Goal: Task Accomplishment & Management: Use online tool/utility

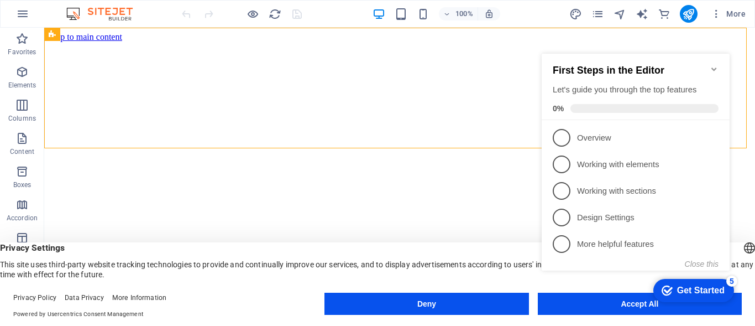
click at [715, 65] on icon "Minimize checklist" at bounding box center [714, 69] width 9 height 9
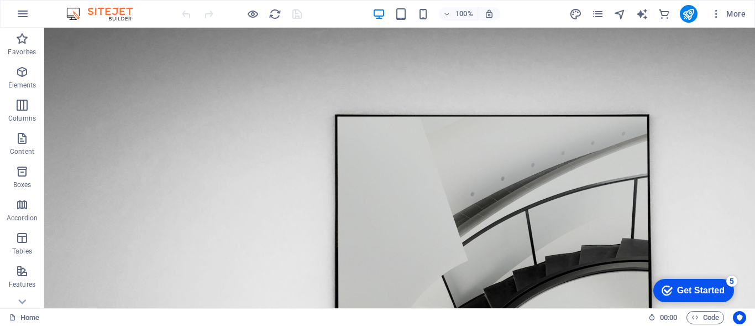
drag, startPoint x: 752, startPoint y: 81, endPoint x: 796, endPoint y: 36, distance: 62.6
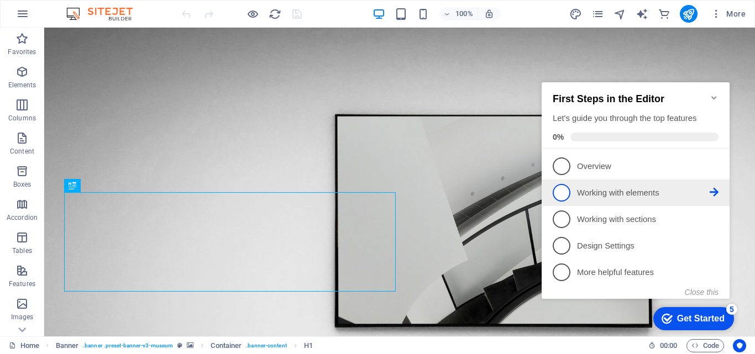
click at [556, 185] on span "2" at bounding box center [562, 193] width 18 height 18
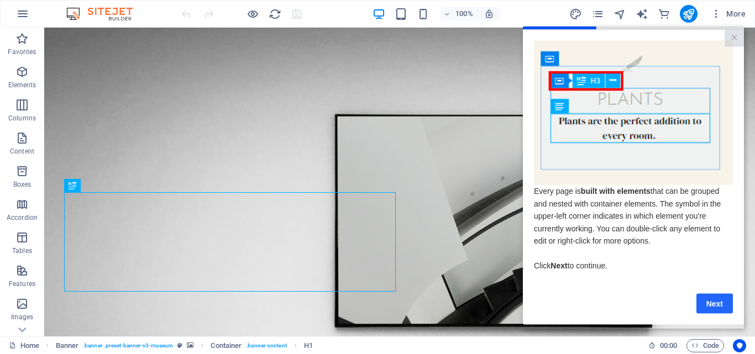
click at [717, 314] on link "Next" at bounding box center [715, 304] width 36 height 20
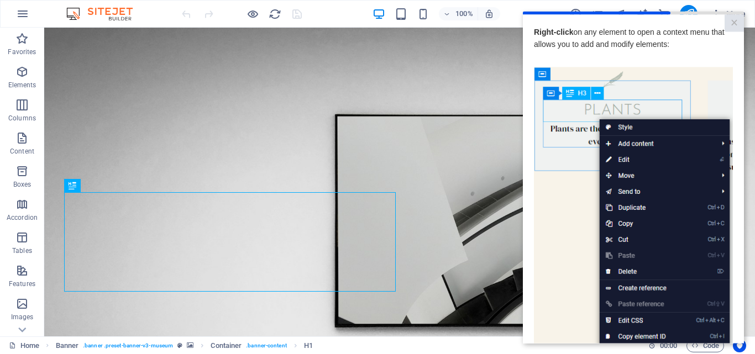
click at [722, 77] on img at bounding box center [633, 224] width 199 height 314
click at [552, 260] on img at bounding box center [633, 224] width 199 height 314
click at [541, 74] on img at bounding box center [633, 224] width 199 height 314
click at [733, 24] on link "×" at bounding box center [734, 22] width 19 height 17
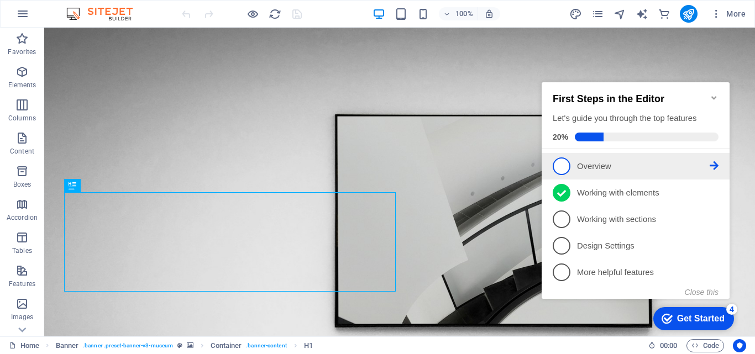
click at [557, 166] on span "1" at bounding box center [562, 167] width 18 height 18
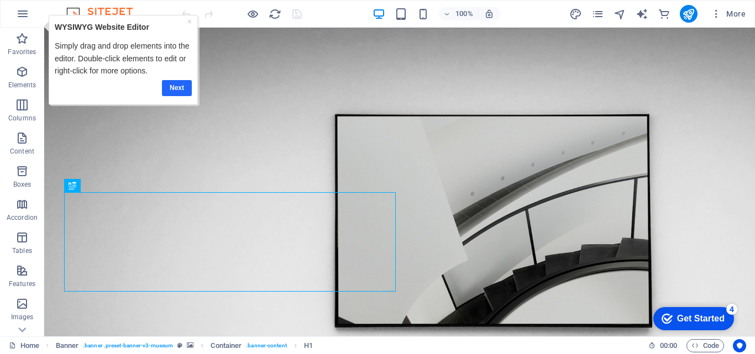
click at [176, 88] on link "Next" at bounding box center [176, 88] width 30 height 16
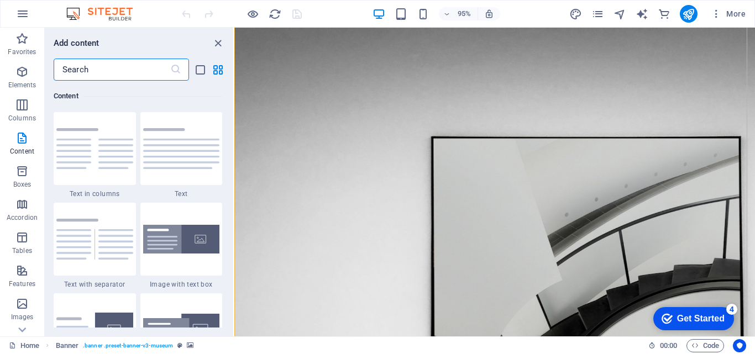
scroll to position [114, 0]
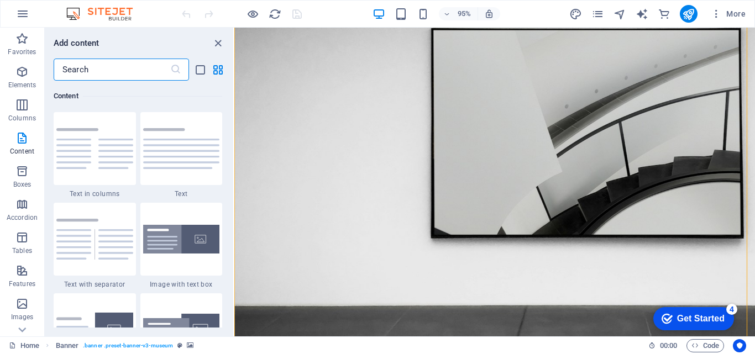
drag, startPoint x: 779, startPoint y: 57, endPoint x: 959, endPoint y: 41, distance: 181.5
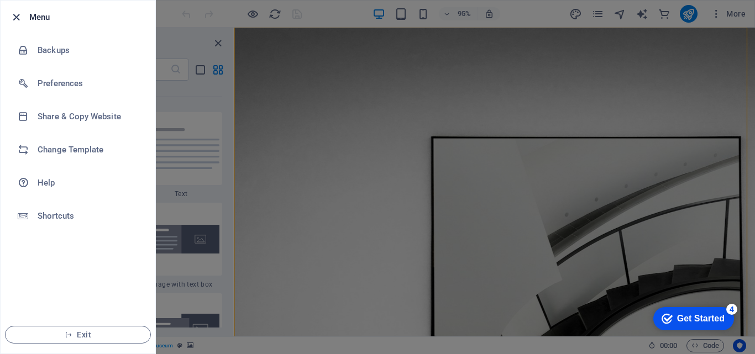
click at [13, 17] on icon "button" at bounding box center [16, 17] width 13 height 13
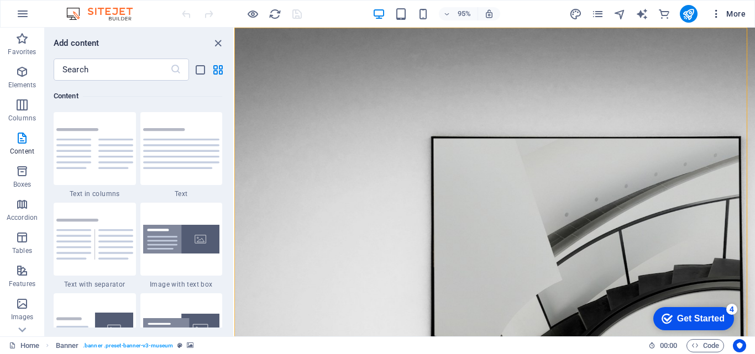
click at [733, 13] on span "More" at bounding box center [728, 13] width 35 height 11
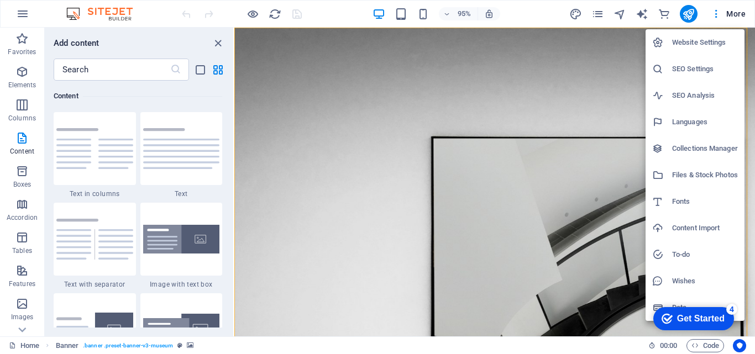
click at [681, 319] on div "Get Started" at bounding box center [701, 319] width 48 height 10
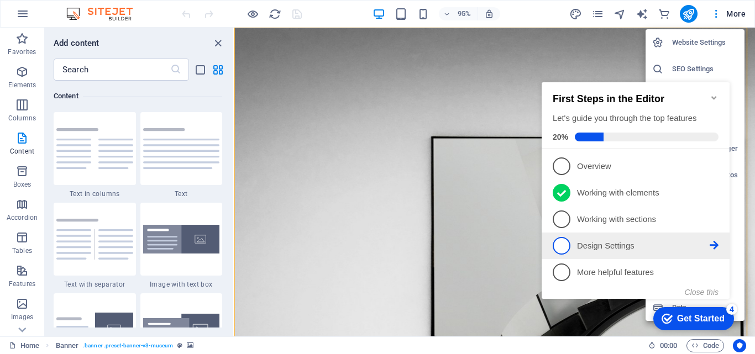
click at [566, 251] on span "4" at bounding box center [562, 246] width 18 height 18
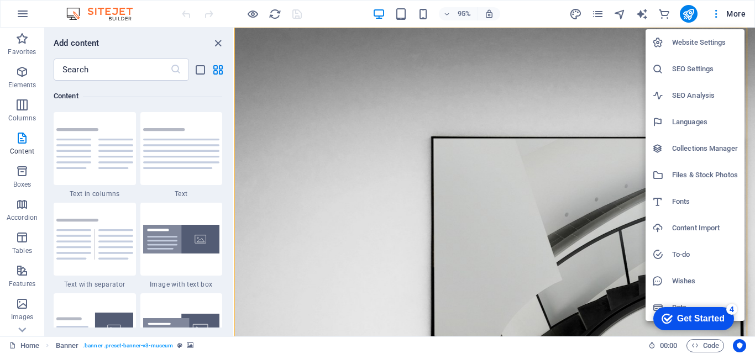
click at [674, 318] on div "checkmark Get Started 4" at bounding box center [693, 319] width 63 height 11
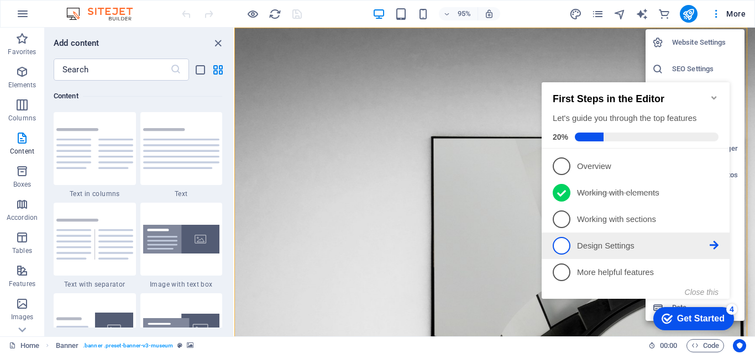
click at [558, 242] on span "4" at bounding box center [562, 246] width 18 height 18
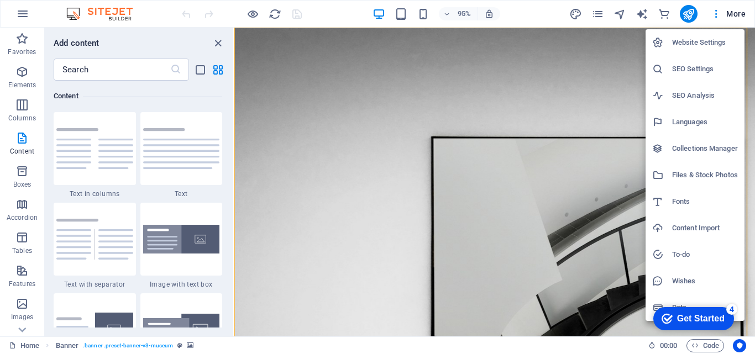
click at [671, 202] on div at bounding box center [663, 201] width 20 height 11
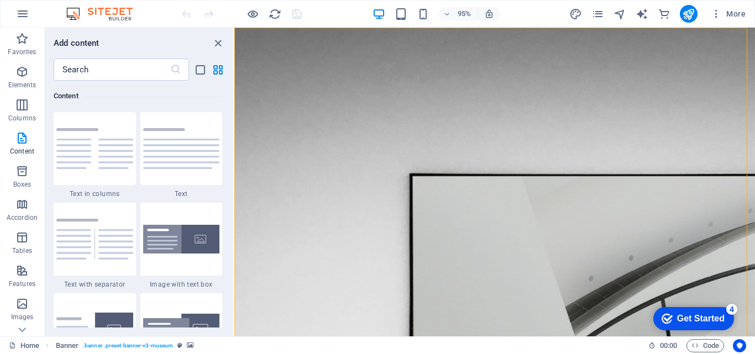
select select "popularity"
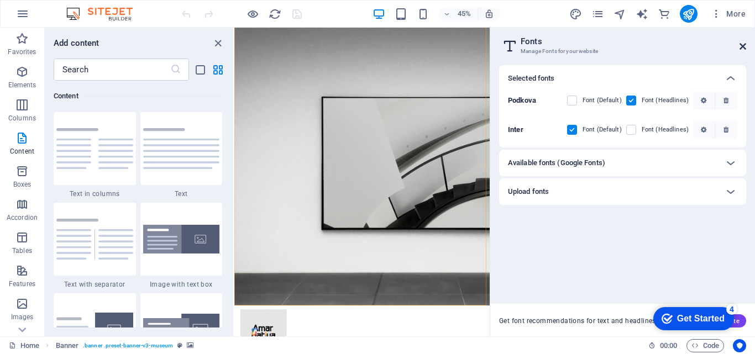
click at [743, 44] on icon at bounding box center [743, 46] width 7 height 9
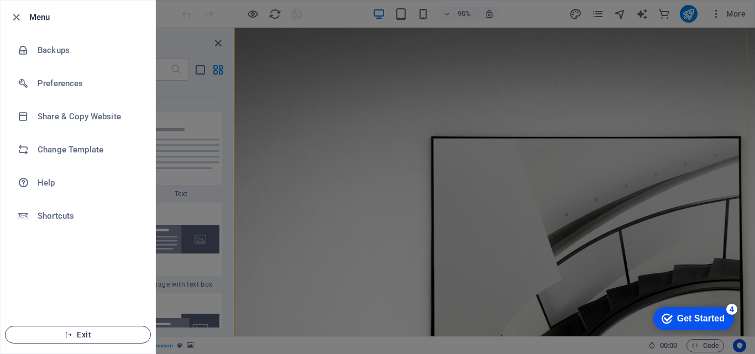
click at [91, 337] on span "Exit" at bounding box center [77, 335] width 127 height 9
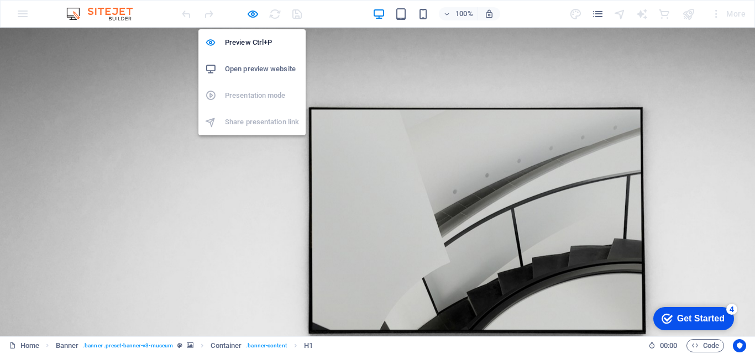
click at [235, 66] on h6 "Open preview website" at bounding box center [262, 68] width 74 height 13
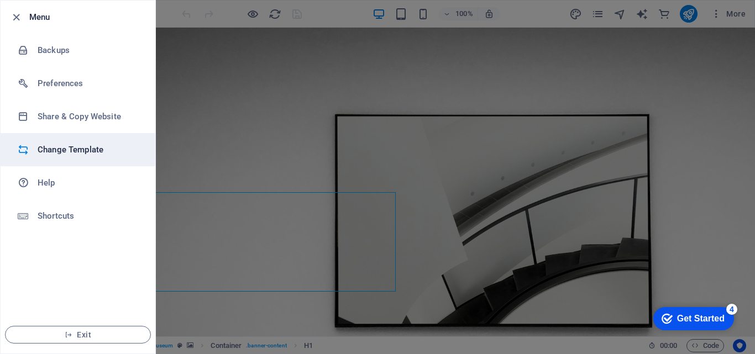
click at [62, 146] on h6 "Change Template" at bounding box center [89, 149] width 102 height 13
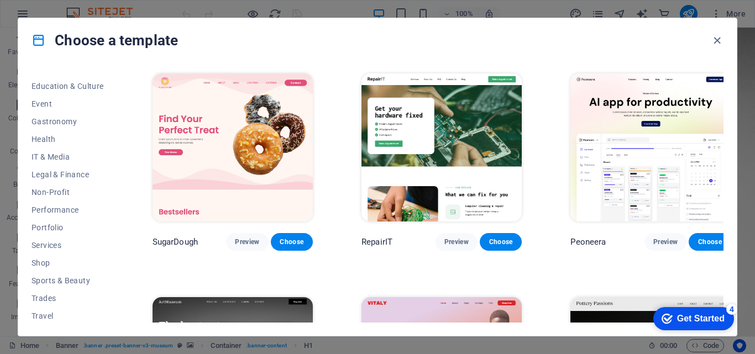
scroll to position [208, 0]
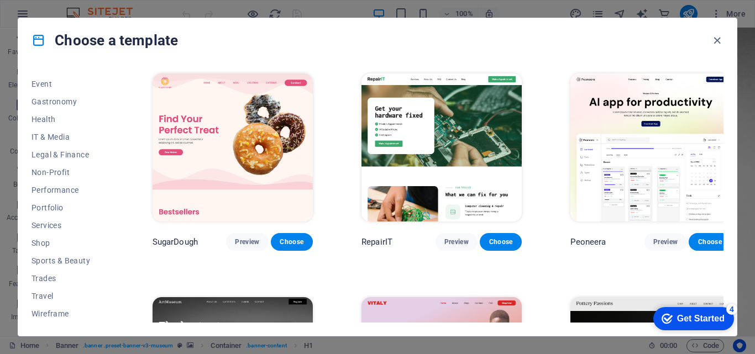
click at [0, 0] on div "All Templates My Templates New Trending Landingpage Multipager Onepager Art & D…" at bounding box center [0, 0] width 0 height 0
click at [40, 242] on span "Shop" at bounding box center [68, 243] width 72 height 9
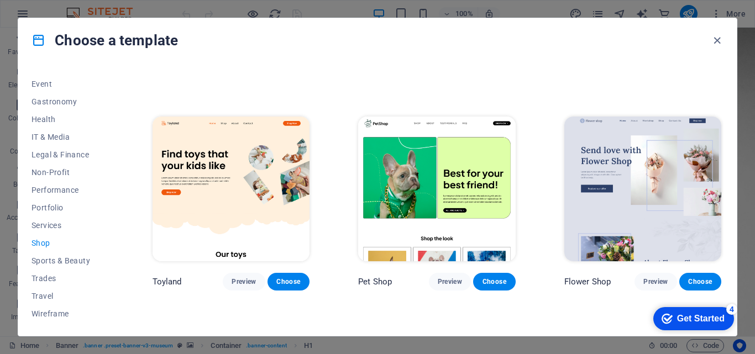
scroll to position [430, 0]
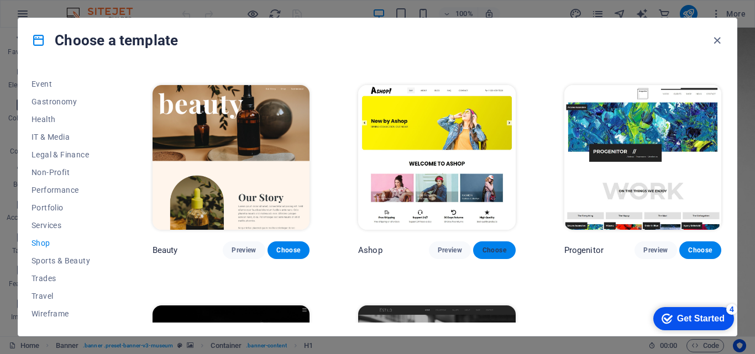
click at [485, 246] on span "Choose" at bounding box center [494, 250] width 24 height 9
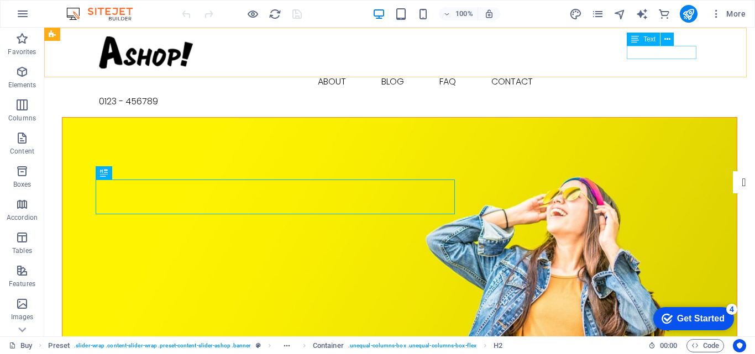
click at [651, 43] on span "Text" at bounding box center [650, 39] width 12 height 7
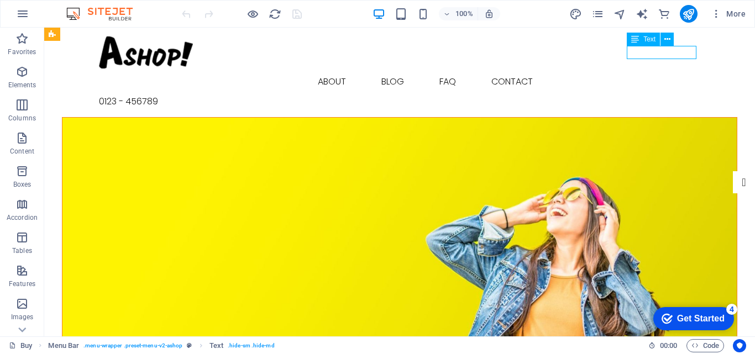
click at [649, 37] on span "Text" at bounding box center [650, 39] width 12 height 7
click at [635, 41] on icon at bounding box center [636, 39] width 8 height 13
click at [664, 95] on div "0123 - 456789" at bounding box center [400, 101] width 602 height 13
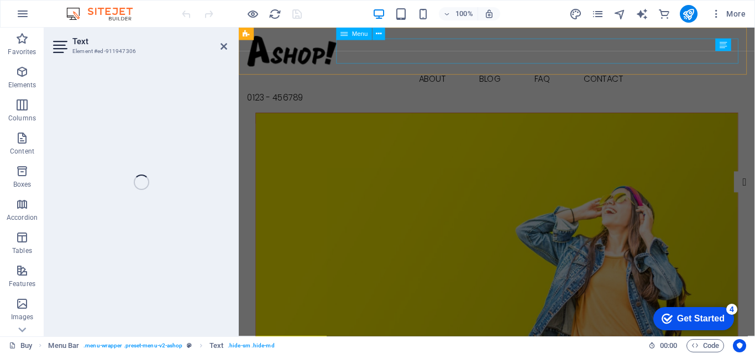
click at [688, 69] on nav "Buy About Blog FAQ Contact" at bounding box center [511, 82] width 526 height 27
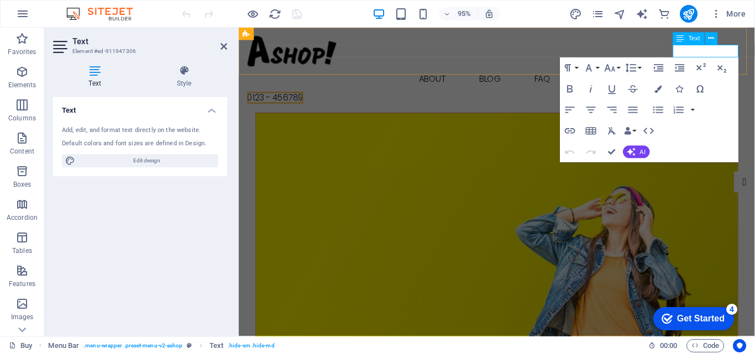
click at [307, 95] on span "0123 - 456789" at bounding box center [277, 101] width 59 height 13
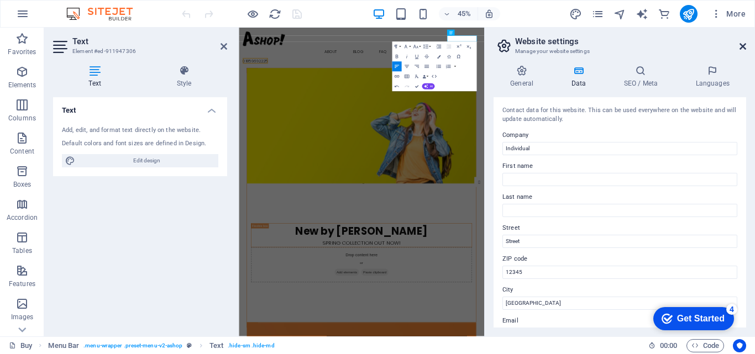
click at [740, 45] on icon at bounding box center [743, 46] width 7 height 9
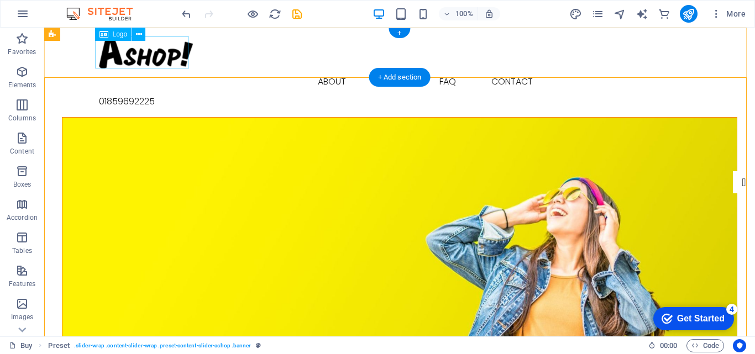
click at [174, 53] on div at bounding box center [400, 52] width 602 height 32
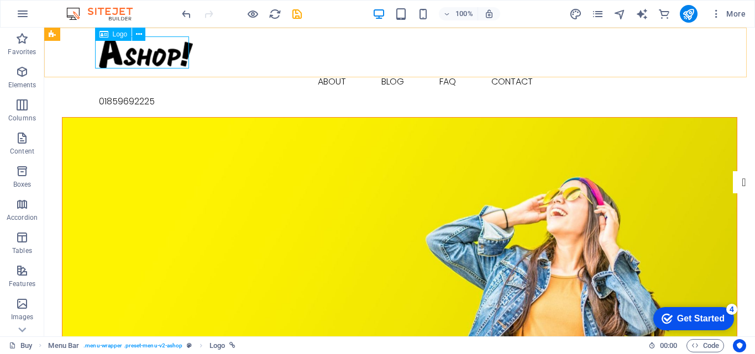
click at [123, 40] on div "Logo" at bounding box center [113, 34] width 37 height 13
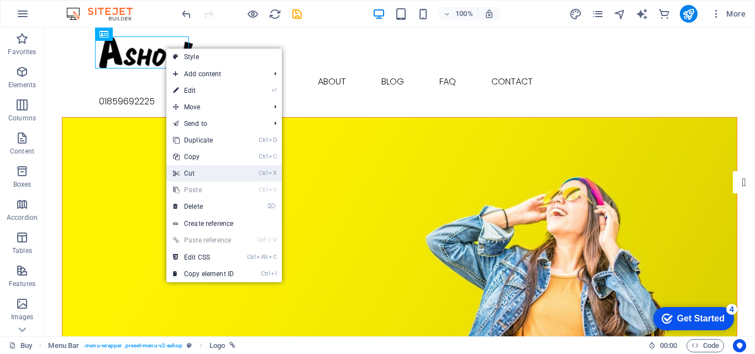
click at [212, 173] on link "Ctrl X Cut" at bounding box center [203, 173] width 74 height 17
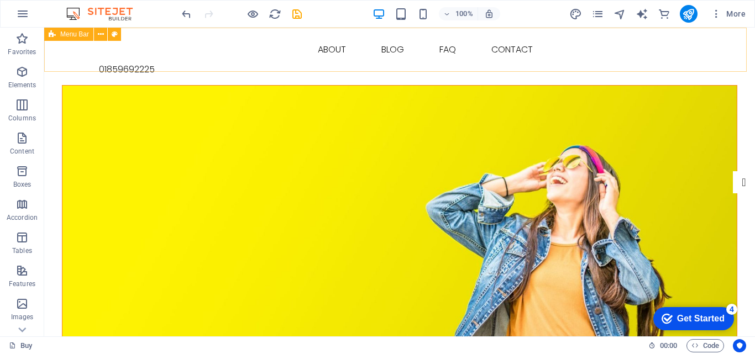
click at [77, 34] on span "Menu Bar" at bounding box center [74, 34] width 29 height 7
click at [77, 35] on span "Menu Bar" at bounding box center [74, 34] width 29 height 7
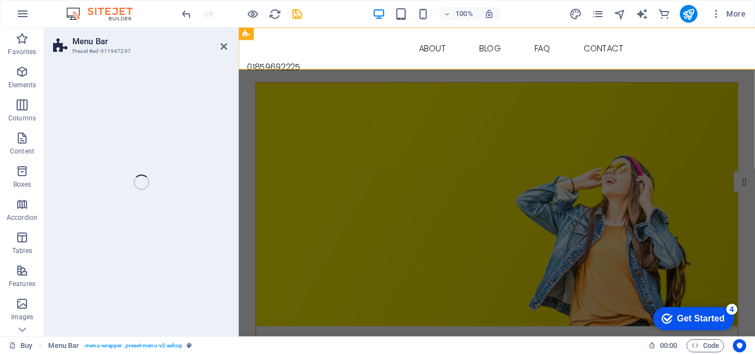
select select "header"
select select "rem"
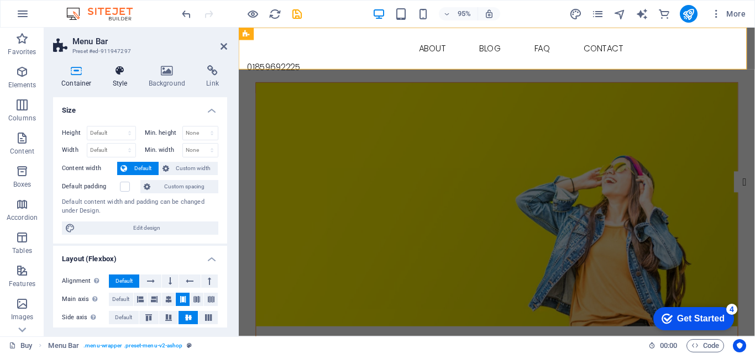
click at [116, 80] on h4 "Style" at bounding box center [123, 76] width 36 height 23
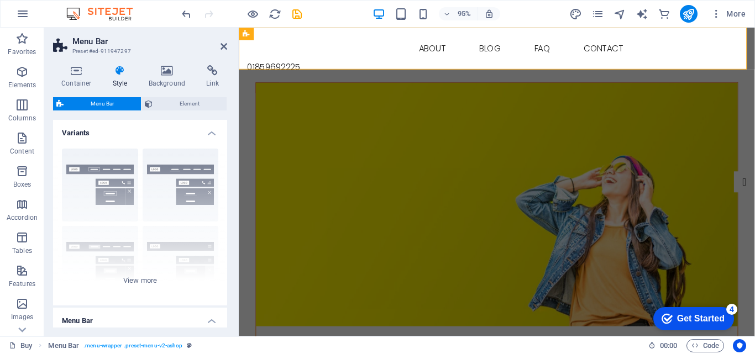
click at [101, 106] on span "Menu Bar" at bounding box center [102, 103] width 71 height 13
click at [223, 43] on icon at bounding box center [224, 46] width 7 height 9
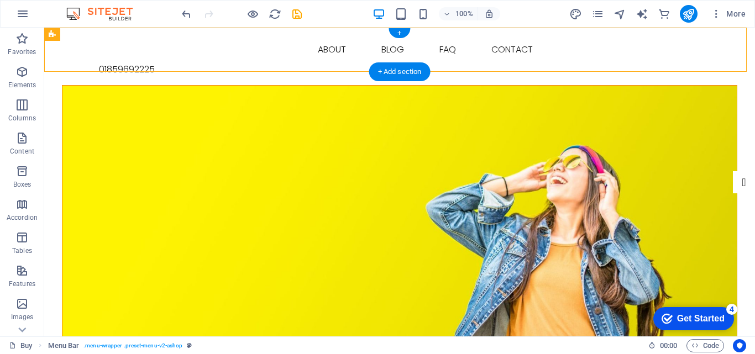
drag, startPoint x: 119, startPoint y: 65, endPoint x: 76, endPoint y: 51, distance: 46.0
click at [76, 51] on div "Buy About Blog FAQ Contact 01859692225" at bounding box center [399, 57] width 711 height 58
click at [17, 307] on icon "button" at bounding box center [21, 304] width 13 height 13
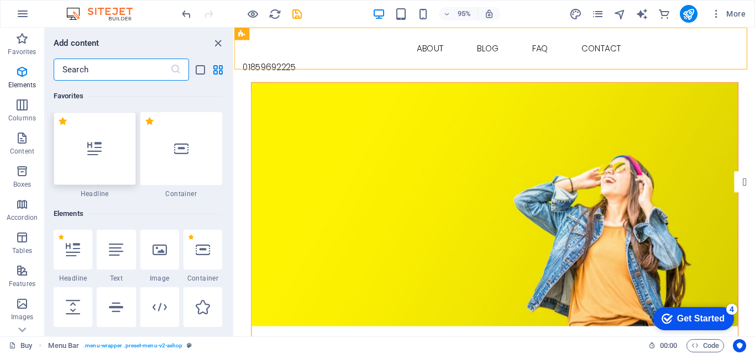
click at [87, 140] on div at bounding box center [95, 148] width 82 height 73
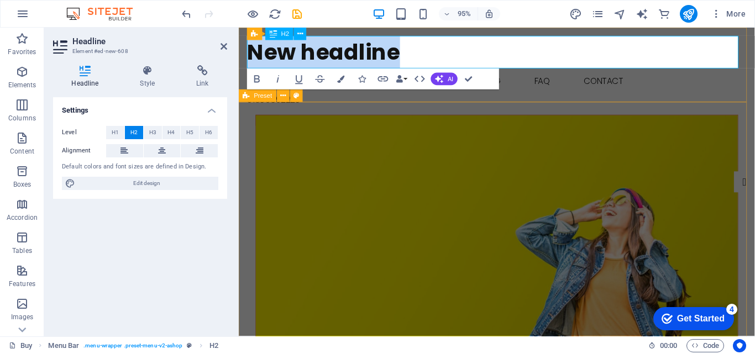
click at [407, 55] on h2 "New headline" at bounding box center [511, 53] width 526 height 34
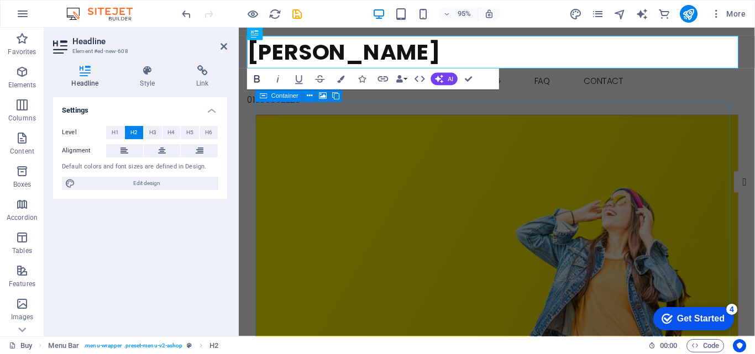
click at [255, 84] on icon "button" at bounding box center [257, 79] width 13 height 13
click at [278, 79] on icon "button" at bounding box center [278, 78] width 3 height 7
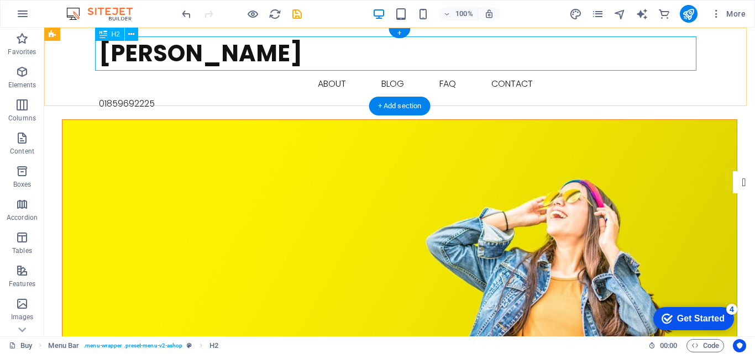
click at [201, 53] on div "[PERSON_NAME]" at bounding box center [400, 53] width 602 height 34
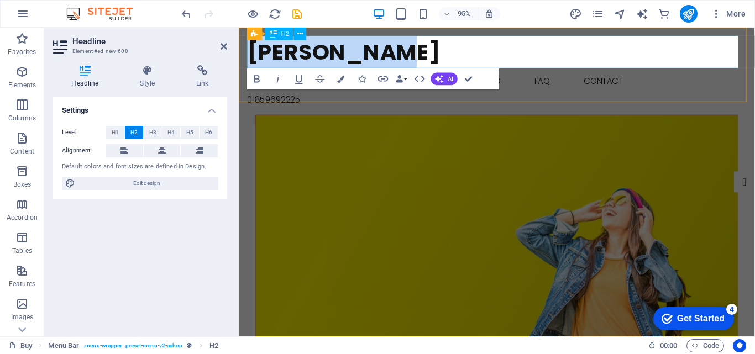
click at [248, 51] on h2 "[PERSON_NAME]" at bounding box center [511, 53] width 526 height 34
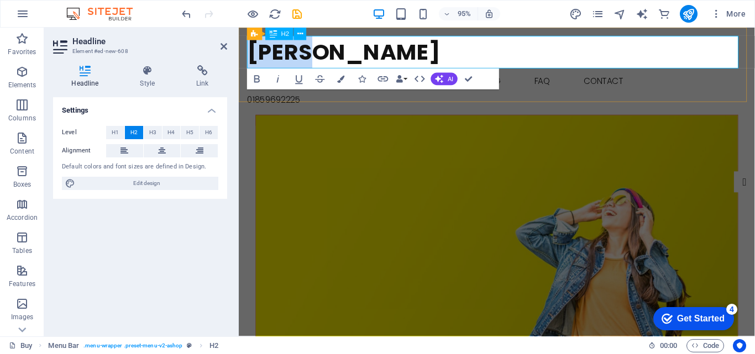
click at [248, 51] on h2 "[PERSON_NAME]" at bounding box center [511, 53] width 526 height 34
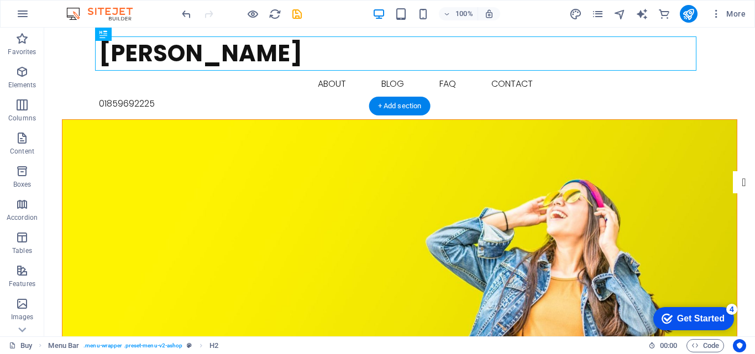
click at [297, 135] on figure at bounding box center [399, 248] width 675 height 257
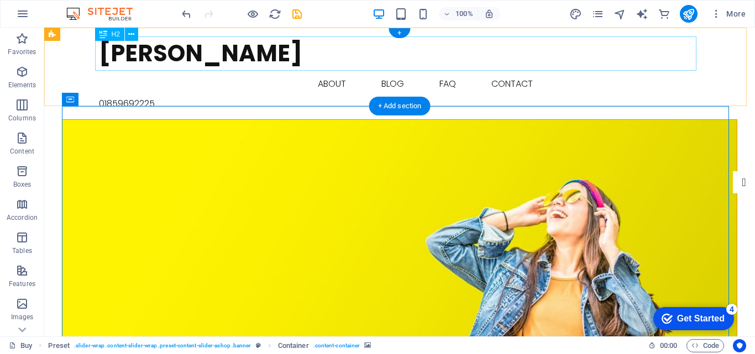
click at [239, 52] on div "[PERSON_NAME]" at bounding box center [400, 53] width 602 height 34
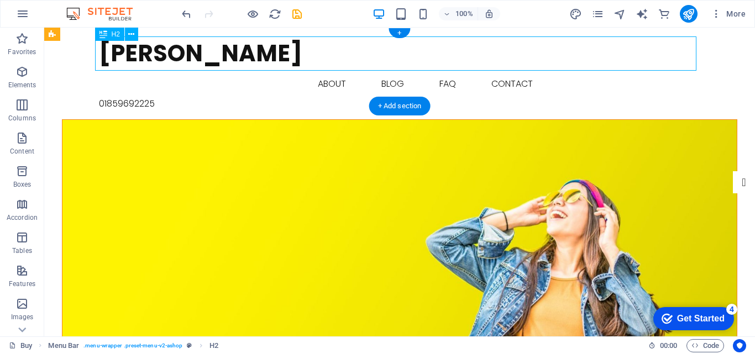
click at [239, 52] on div "[PERSON_NAME]" at bounding box center [400, 53] width 602 height 34
click at [275, 61] on div "[PERSON_NAME]" at bounding box center [400, 53] width 602 height 34
click at [295, 51] on div "[PERSON_NAME]" at bounding box center [400, 53] width 602 height 34
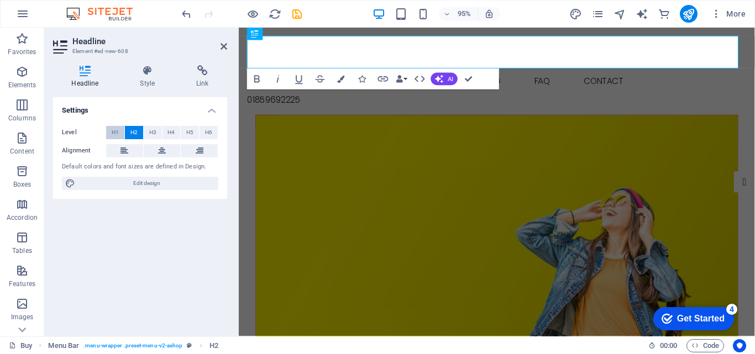
click at [117, 130] on span "H1" at bounding box center [115, 132] width 7 height 13
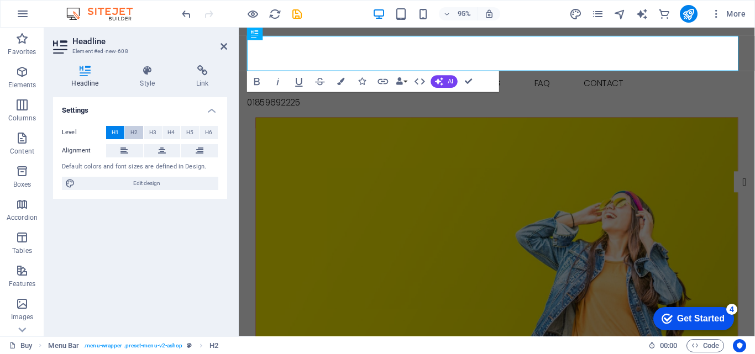
click at [135, 132] on span "H2" at bounding box center [134, 132] width 7 height 13
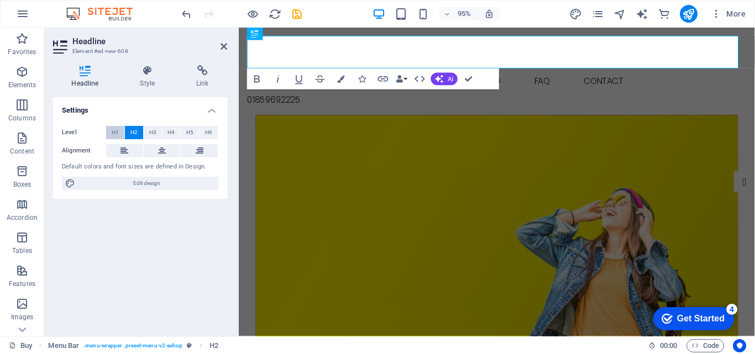
click at [118, 131] on span "H1" at bounding box center [115, 132] width 7 height 13
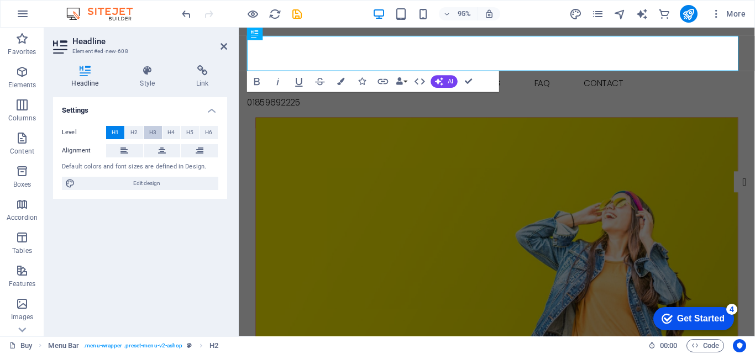
click at [157, 134] on button "H3" at bounding box center [153, 132] width 18 height 13
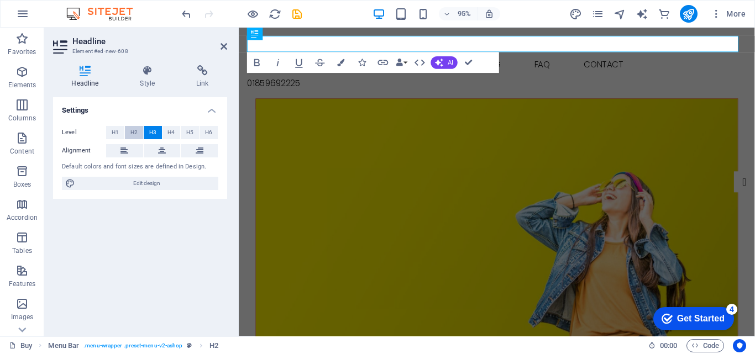
click at [135, 131] on span "H2" at bounding box center [134, 132] width 7 height 13
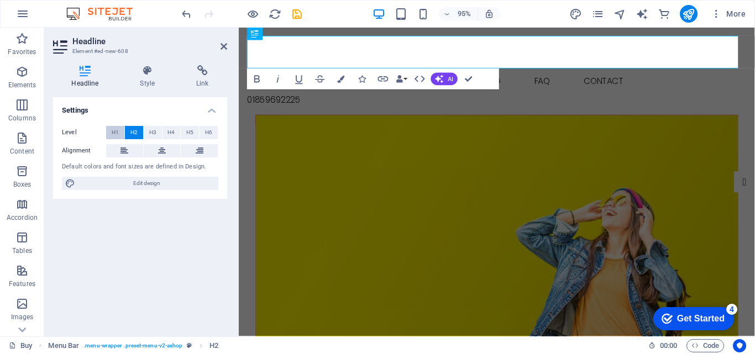
click at [112, 132] on span "H1" at bounding box center [115, 132] width 7 height 13
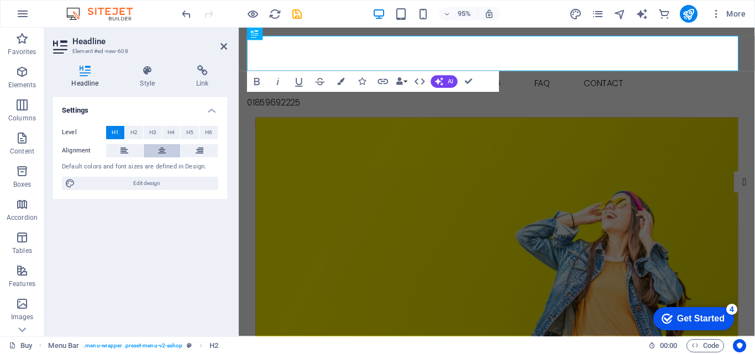
click at [165, 150] on icon at bounding box center [162, 150] width 8 height 13
click at [302, 46] on h1 at bounding box center [511, 54] width 526 height 37
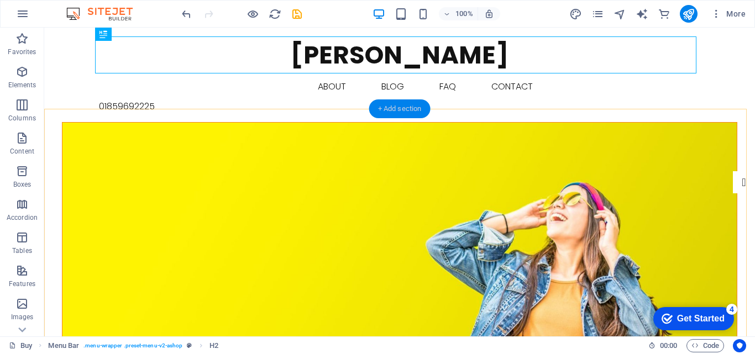
click at [386, 110] on div "+ Add section" at bounding box center [399, 109] width 61 height 19
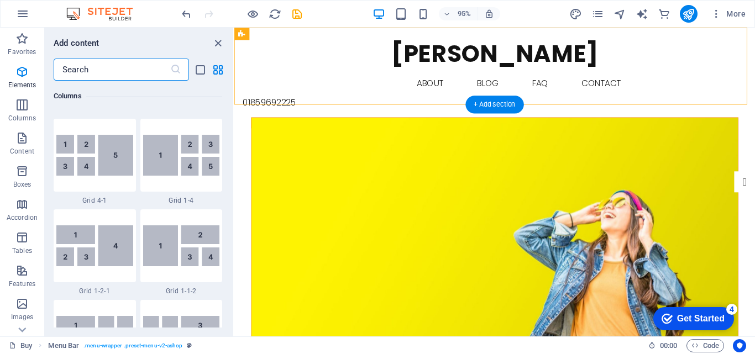
scroll to position [1935, 0]
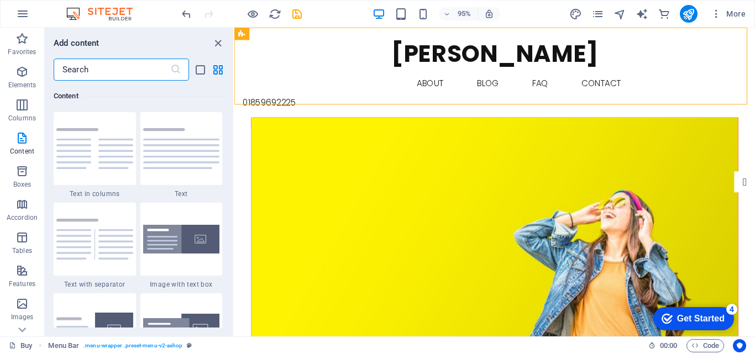
click at [100, 70] on input "text" at bounding box center [112, 70] width 117 height 22
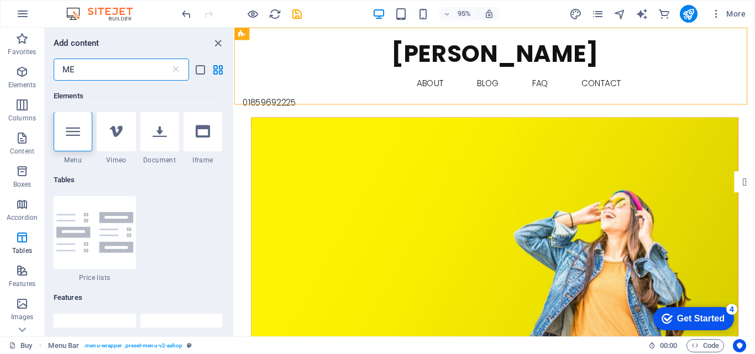
scroll to position [0, 0]
type input "ME"
click at [65, 140] on div at bounding box center [73, 132] width 39 height 40
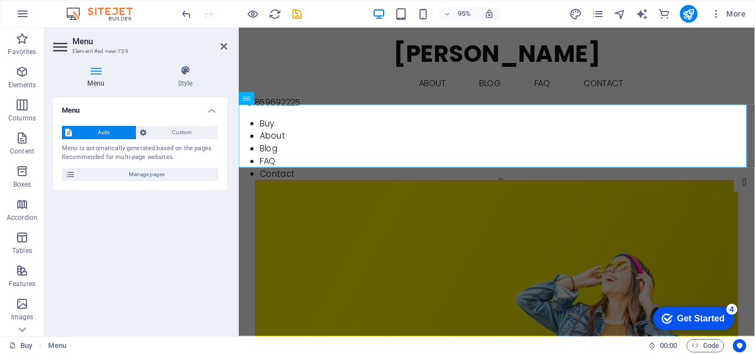
click at [105, 132] on span "Auto" at bounding box center [104, 132] width 58 height 13
click at [265, 122] on nav "Buy About Blog FAQ Contact" at bounding box center [511, 155] width 544 height 66
click at [254, 98] on div "Menu" at bounding box center [257, 98] width 36 height 13
click at [255, 122] on nav "Buy About Blog FAQ Contact" at bounding box center [511, 155] width 544 height 66
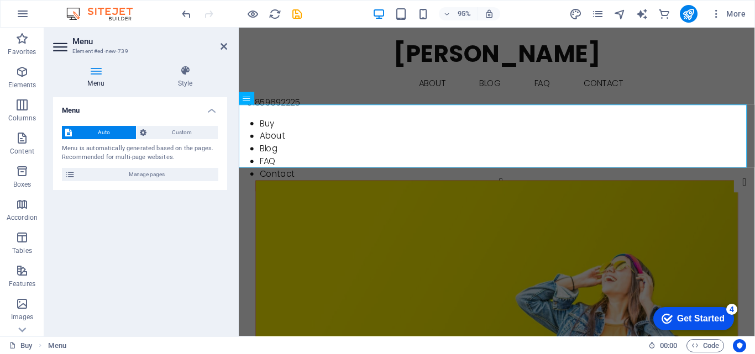
click at [111, 129] on span "Auto" at bounding box center [104, 132] width 58 height 13
click at [168, 129] on span "Custom" at bounding box center [182, 132] width 65 height 13
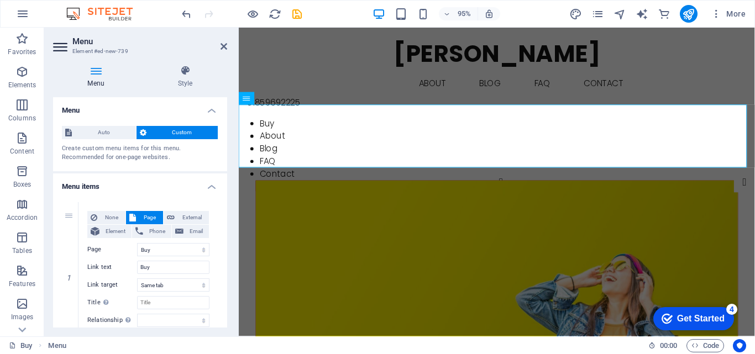
click at [226, 131] on div "Menu Auto Custom Create custom menu items for this menu. Recommended for one-pa…" at bounding box center [140, 212] width 174 height 231
click at [227, 211] on div "Menu Style Menu Auto Custom Create custom menu items for this menu. Recommended…" at bounding box center [140, 196] width 192 height 280
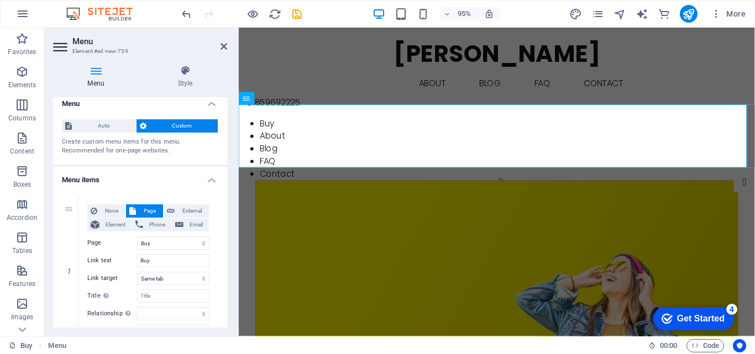
click at [227, 196] on div "Menu Style Menu Auto Custom Create custom menu items for this menu. Recommended…" at bounding box center [140, 196] width 192 height 280
click at [209, 181] on h4 "Menu items" at bounding box center [140, 177] width 174 height 20
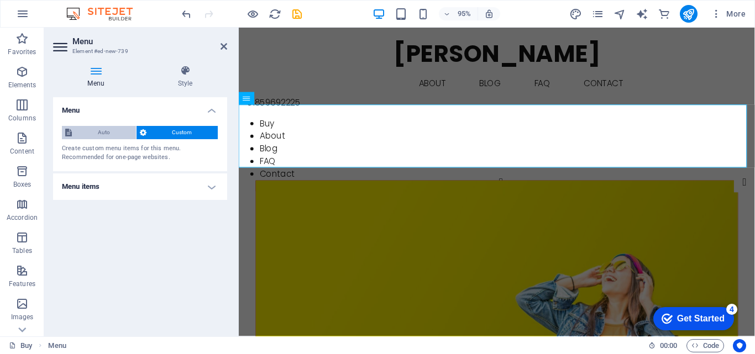
click at [86, 135] on span "Auto" at bounding box center [104, 132] width 58 height 13
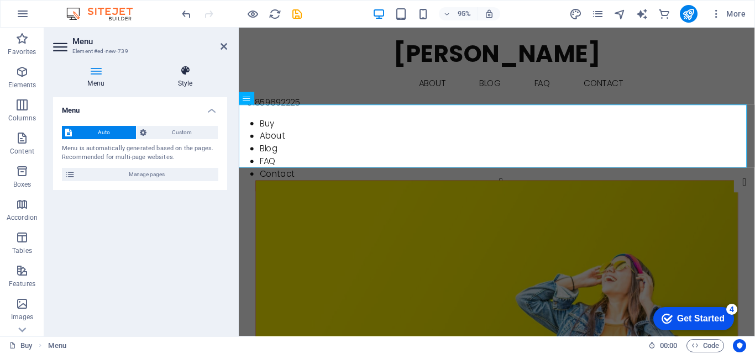
click at [191, 76] on icon at bounding box center [185, 70] width 84 height 11
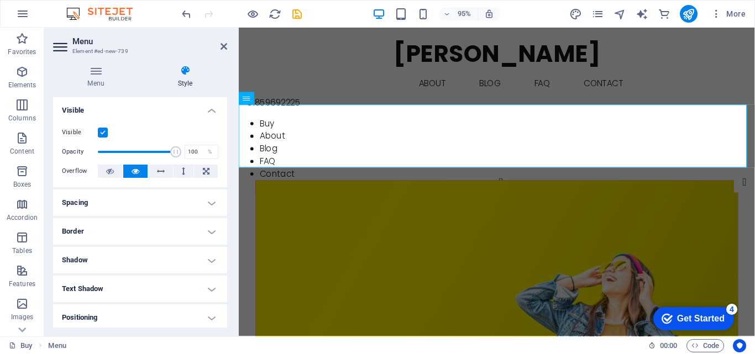
click at [232, 335] on div "Menu Style Menu Auto Custom Menu is automatically generated based on the pages.…" at bounding box center [140, 196] width 192 height 280
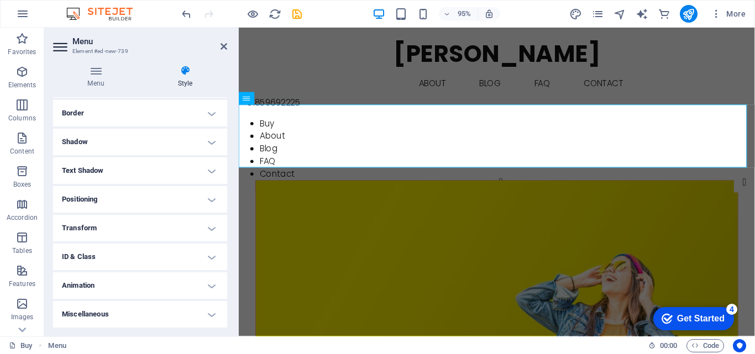
click at [232, 335] on div "Menu Style Menu Auto Custom Menu is automatically generated based on the pages.…" at bounding box center [140, 196] width 192 height 280
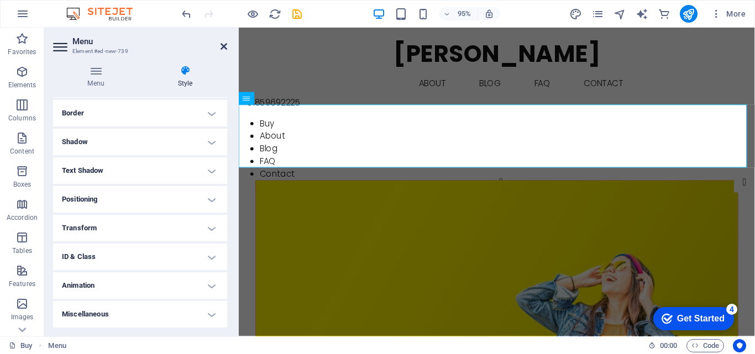
click at [223, 44] on icon at bounding box center [224, 46] width 7 height 9
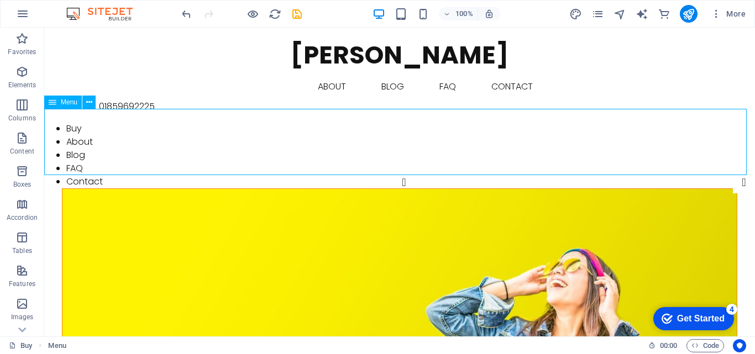
click at [73, 100] on span "Menu" at bounding box center [69, 102] width 17 height 7
click at [90, 102] on icon at bounding box center [89, 103] width 6 height 12
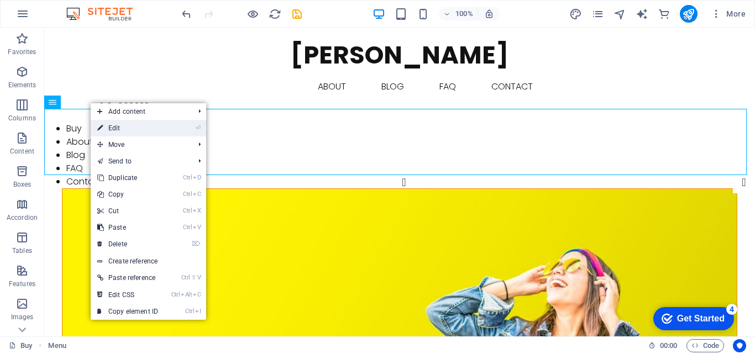
click at [105, 126] on link "⏎ Edit" at bounding box center [128, 128] width 74 height 17
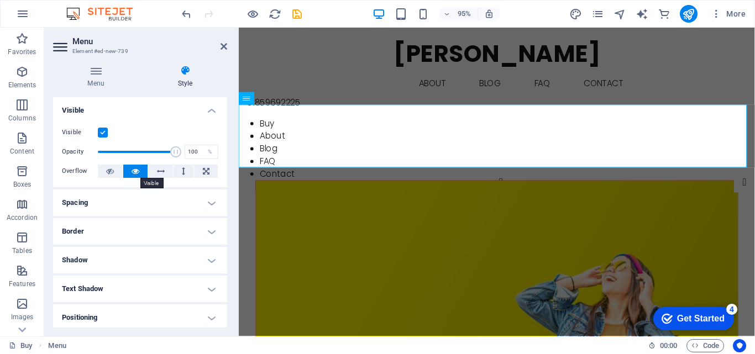
click at [132, 169] on icon at bounding box center [136, 171] width 8 height 13
click at [134, 173] on icon at bounding box center [136, 171] width 8 height 13
click at [211, 204] on h4 "Spacing" at bounding box center [140, 203] width 174 height 27
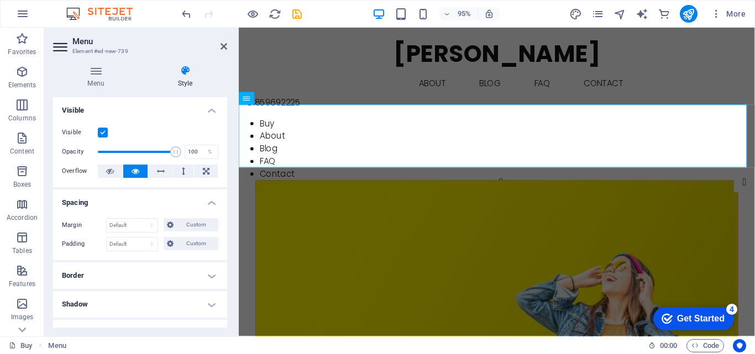
click at [211, 204] on h4 "Spacing" at bounding box center [140, 200] width 174 height 20
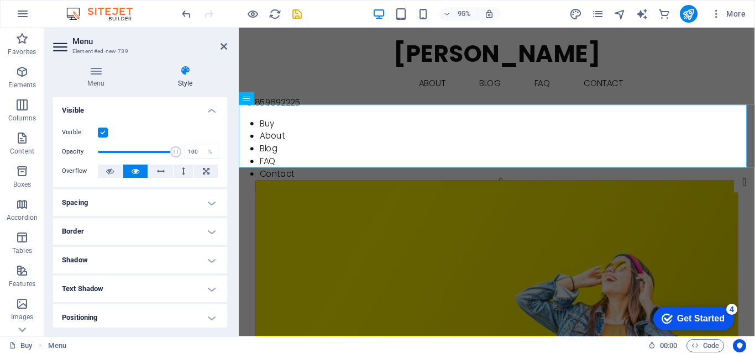
click at [210, 231] on h4 "Border" at bounding box center [140, 231] width 174 height 27
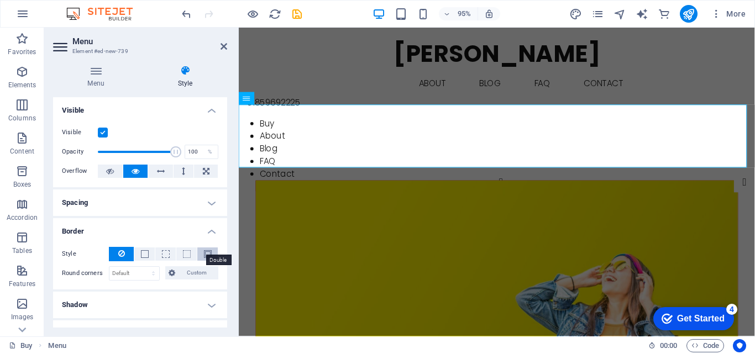
click at [206, 252] on span at bounding box center [208, 255] width 8 height 8
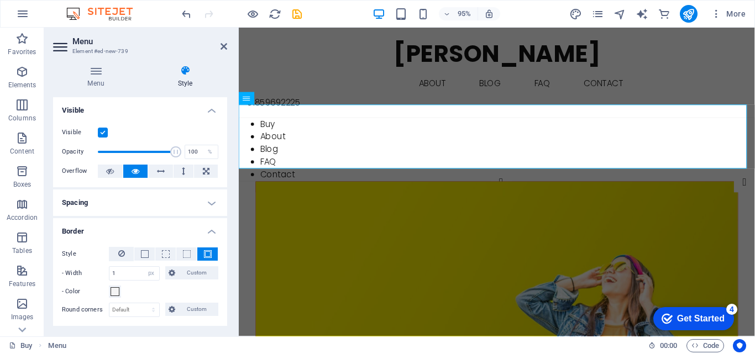
click at [210, 231] on h4 "Border" at bounding box center [140, 228] width 174 height 20
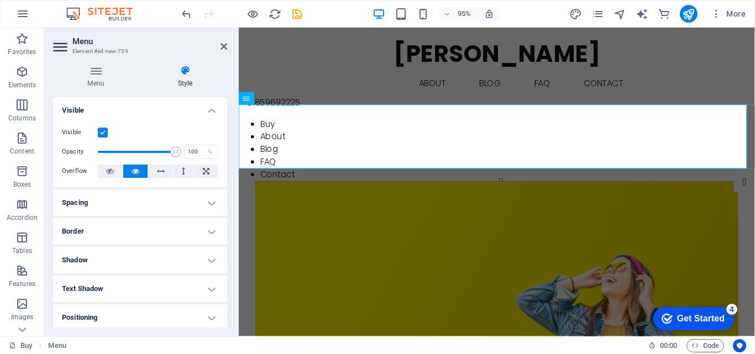
click at [210, 259] on h4 "Shadow" at bounding box center [140, 260] width 174 height 27
click at [118, 285] on span "None" at bounding box center [119, 282] width 13 height 13
click at [212, 262] on h4 "Shadow" at bounding box center [140, 257] width 174 height 20
click at [210, 288] on h4 "Text Shadow" at bounding box center [140, 289] width 174 height 27
click at [208, 290] on h4 "Text Shadow" at bounding box center [140, 286] width 174 height 20
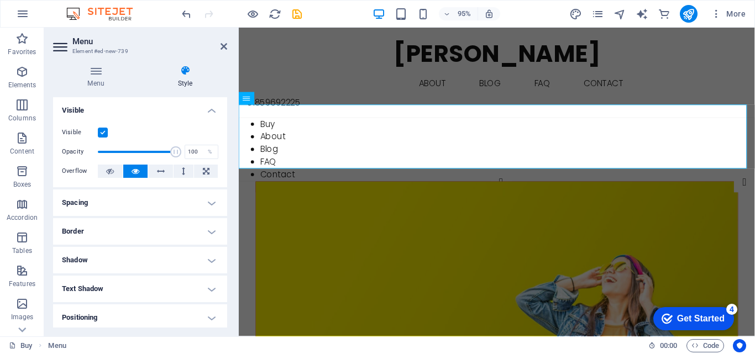
click at [208, 316] on h4 "Positioning" at bounding box center [140, 318] width 174 height 27
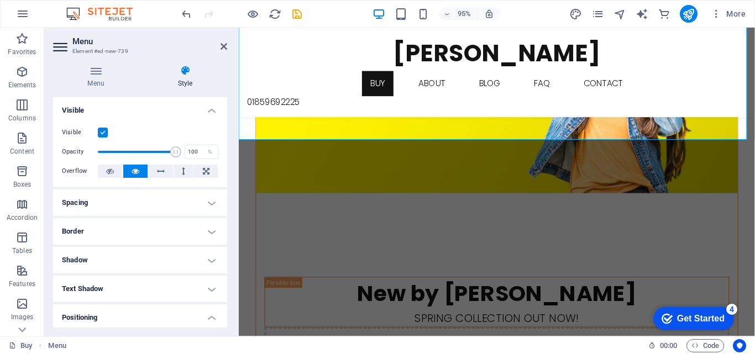
scroll to position [0, 0]
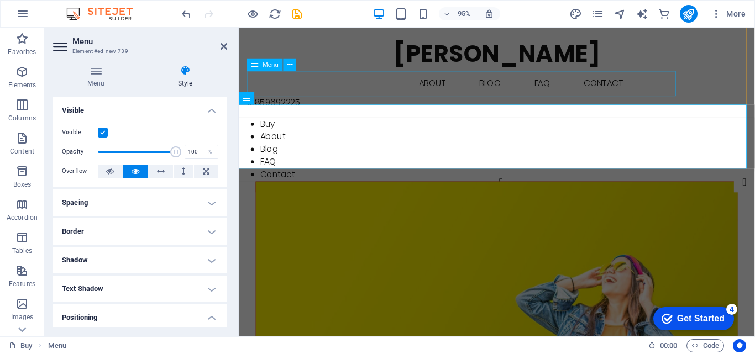
click at [351, 85] on nav "Buy About Blog FAQ Contact" at bounding box center [511, 87] width 526 height 27
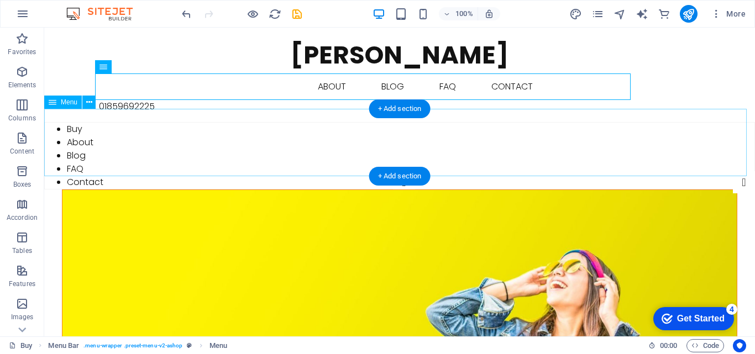
click at [236, 149] on nav "Buy About Blog FAQ Contact" at bounding box center [399, 155] width 711 height 67
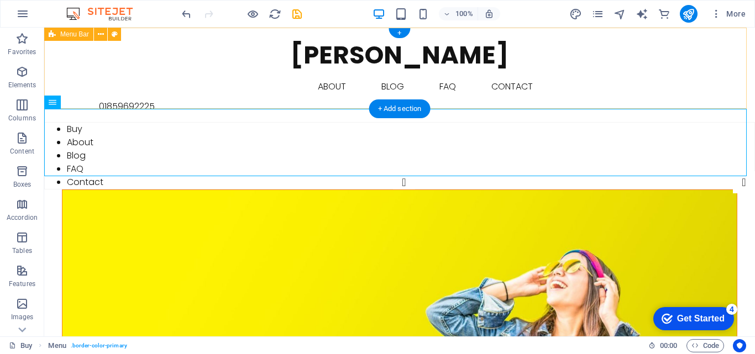
click at [60, 75] on div "AMAR HATIYA Buy About Blog FAQ Contact 01859692225" at bounding box center [399, 75] width 711 height 95
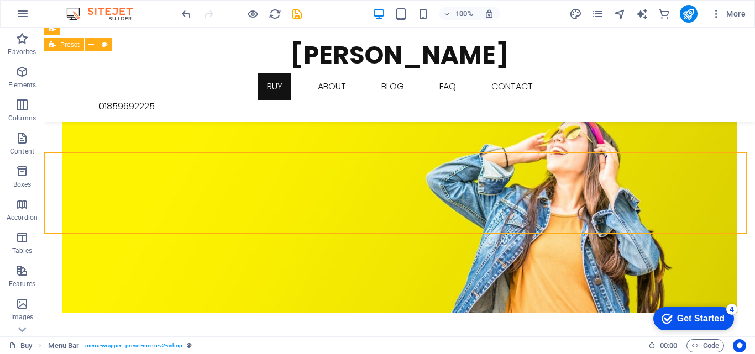
scroll to position [101, 0]
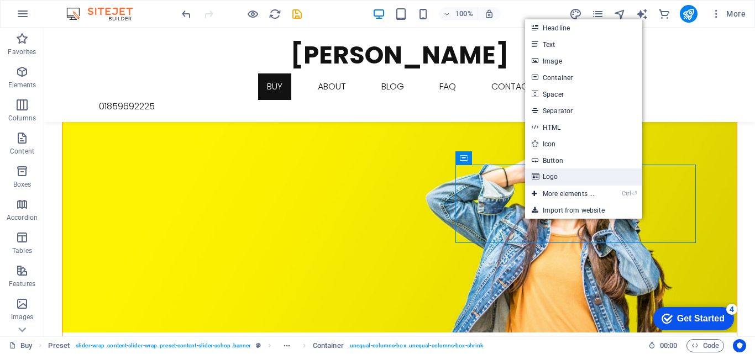
click at [545, 175] on link "Logo" at bounding box center [583, 177] width 117 height 17
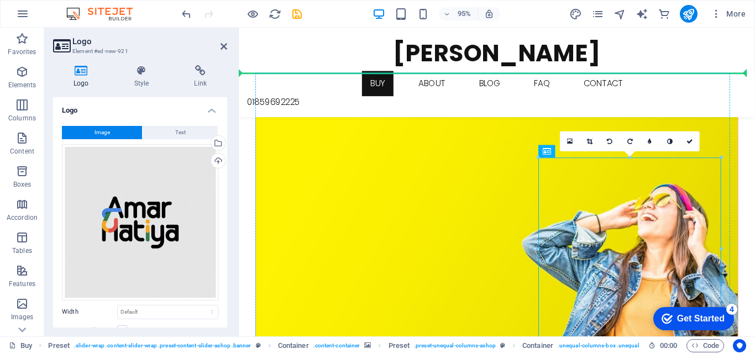
drag, startPoint x: 716, startPoint y: 190, endPoint x: 595, endPoint y: 146, distance: 128.9
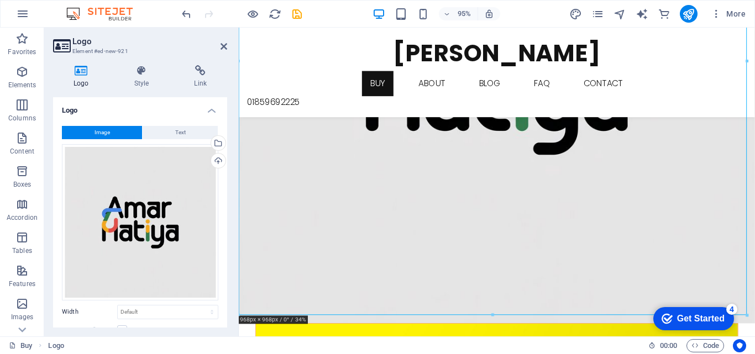
scroll to position [385, 0]
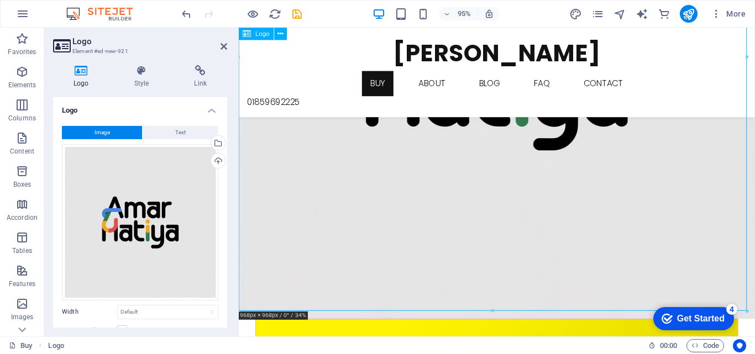
click at [733, 275] on div at bounding box center [511, 63] width 544 height 544
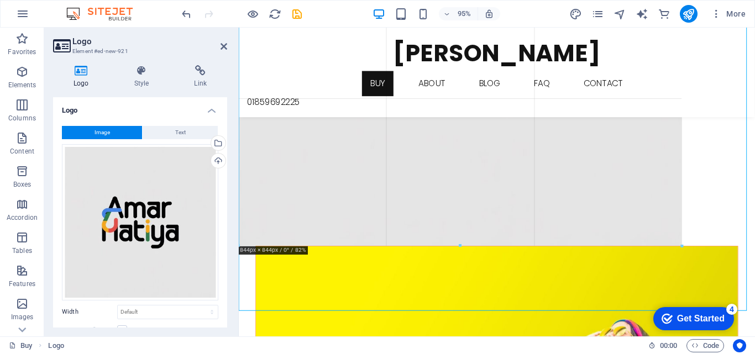
drag, startPoint x: 749, startPoint y: 311, endPoint x: 652, endPoint y: 242, distance: 118.6
type input "844"
select select "px"
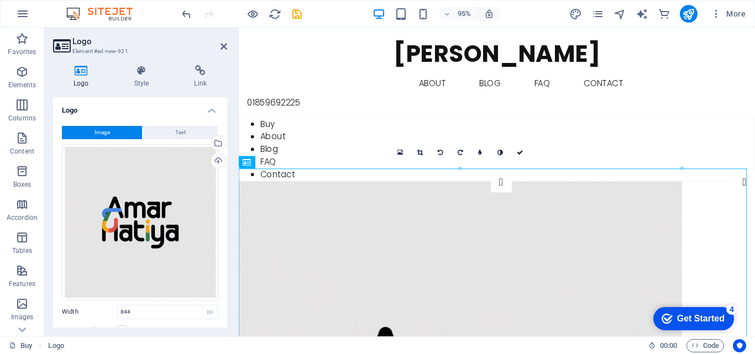
scroll to position [9, 0]
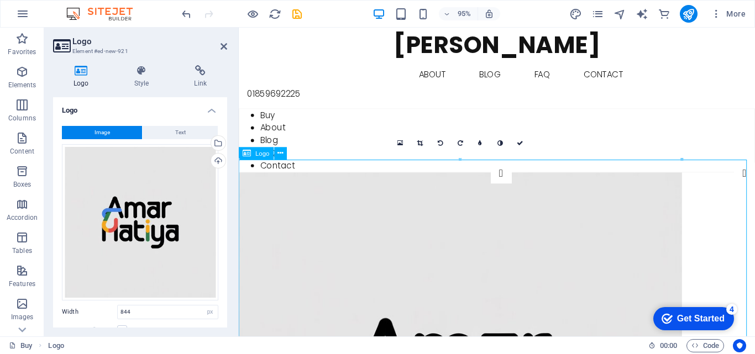
drag, startPoint x: 921, startPoint y: 186, endPoint x: 617, endPoint y: 279, distance: 317.7
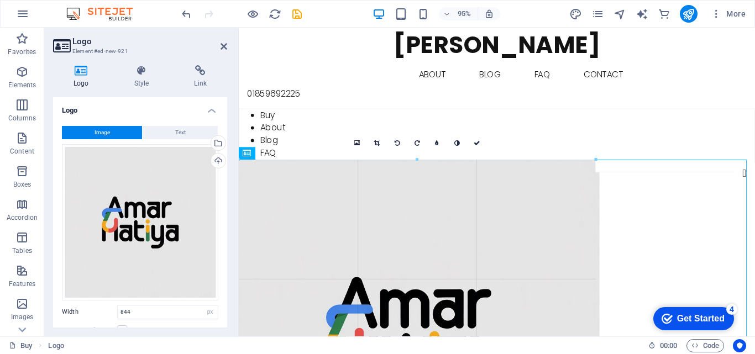
drag, startPoint x: 676, startPoint y: 161, endPoint x: 436, endPoint y: 252, distance: 256.4
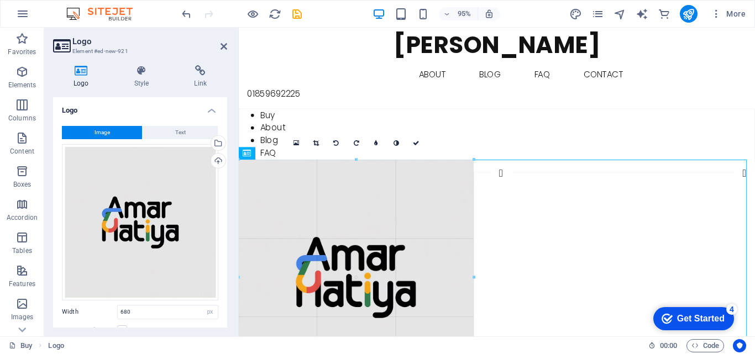
drag, startPoint x: 596, startPoint y: 159, endPoint x: 446, endPoint y: 291, distance: 200.6
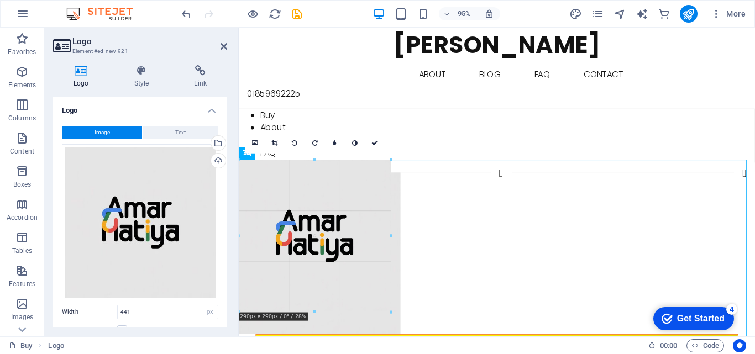
drag, startPoint x: 469, startPoint y: 158, endPoint x: 349, endPoint y: 246, distance: 148.3
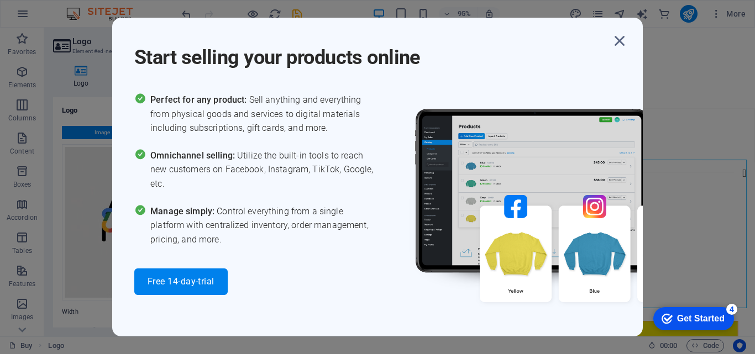
drag, startPoint x: 388, startPoint y: 160, endPoint x: 351, endPoint y: 213, distance: 64.7
click at [351, 213] on div "Start selling your products online Perfect for any product: Sell anything and e…" at bounding box center [377, 177] width 755 height 354
click at [624, 40] on icon "button" at bounding box center [620, 41] width 20 height 20
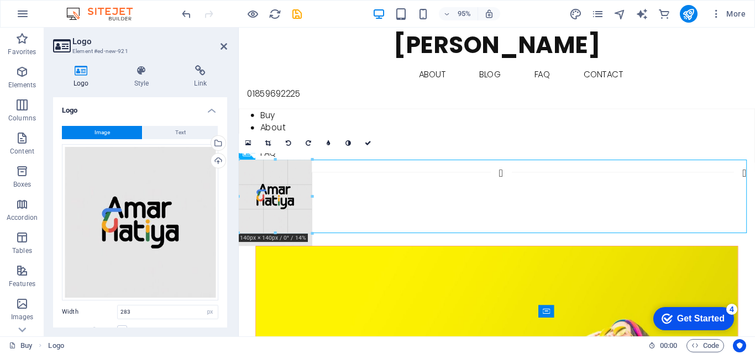
drag, startPoint x: 389, startPoint y: 159, endPoint x: 275, endPoint y: 242, distance: 140.6
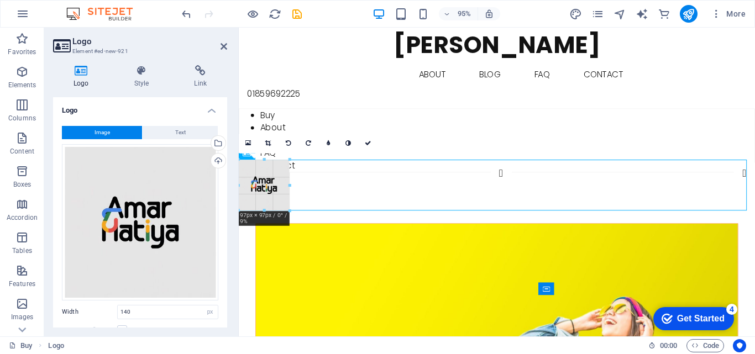
drag, startPoint x: 311, startPoint y: 195, endPoint x: 285, endPoint y: 200, distance: 25.8
type input "97"
click at [365, 180] on div at bounding box center [511, 207] width 544 height 54
click at [380, 194] on div at bounding box center [511, 207] width 544 height 54
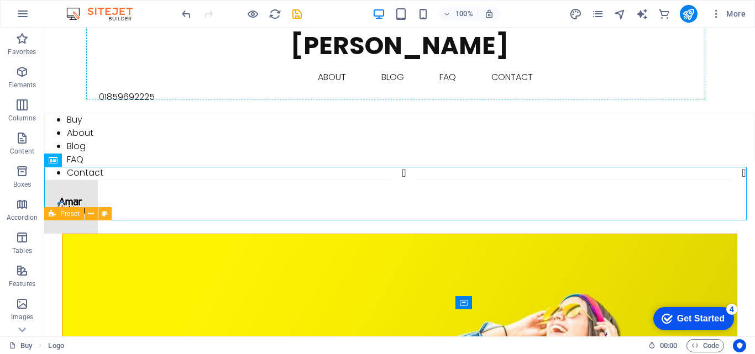
scroll to position [0, 0]
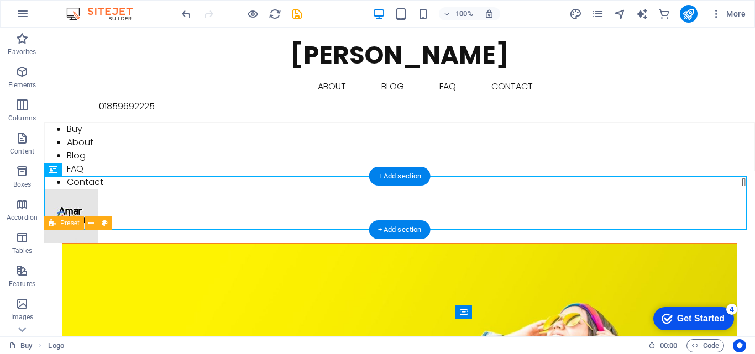
drag, startPoint x: 61, startPoint y: 186, endPoint x: 88, endPoint y: 191, distance: 27.7
click at [88, 191] on div at bounding box center [399, 217] width 711 height 54
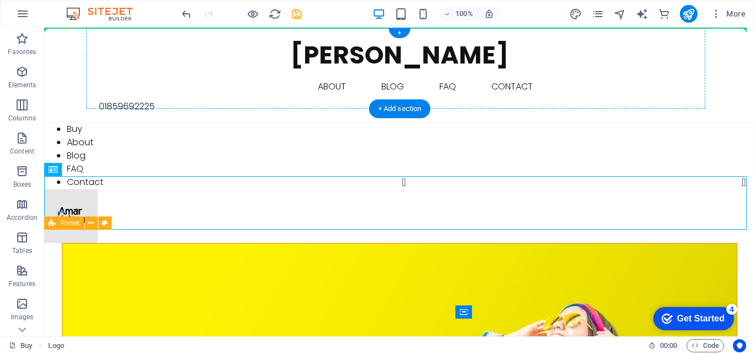
drag, startPoint x: 88, startPoint y: 191, endPoint x: 220, endPoint y: 54, distance: 190.1
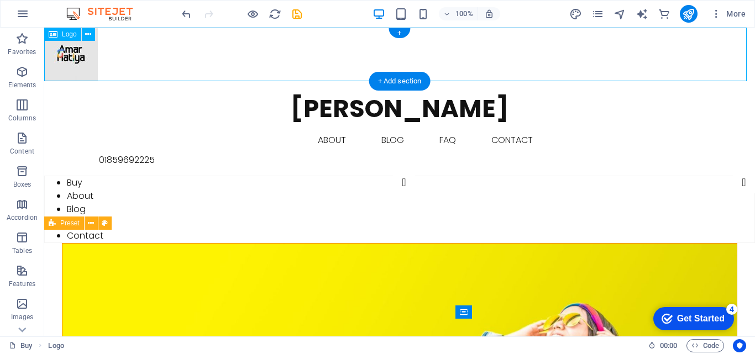
click at [220, 54] on div at bounding box center [399, 55] width 711 height 54
click at [67, 56] on div at bounding box center [399, 55] width 711 height 54
drag, startPoint x: 48, startPoint y: 61, endPoint x: 180, endPoint y: 67, distance: 132.3
click at [180, 67] on div at bounding box center [399, 55] width 711 height 54
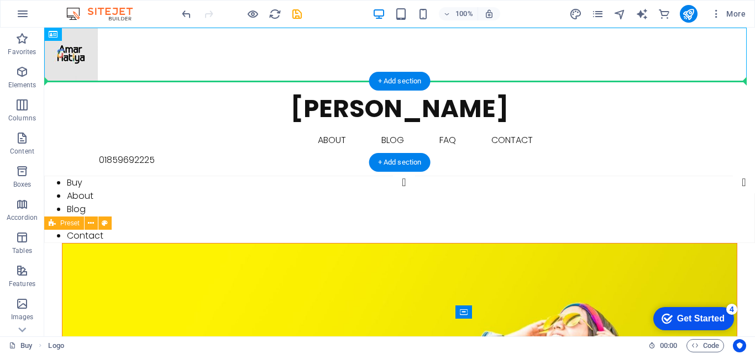
drag, startPoint x: 91, startPoint y: 50, endPoint x: 93, endPoint y: 113, distance: 63.1
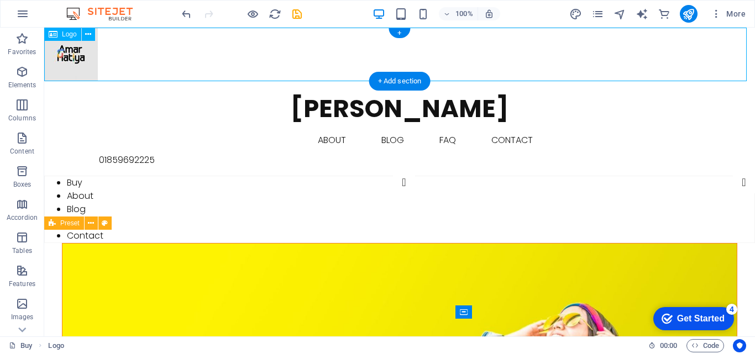
click at [744, 78] on div at bounding box center [399, 55] width 711 height 54
click at [70, 64] on div at bounding box center [399, 55] width 711 height 54
click at [45, 79] on div at bounding box center [399, 55] width 711 height 54
select select "px"
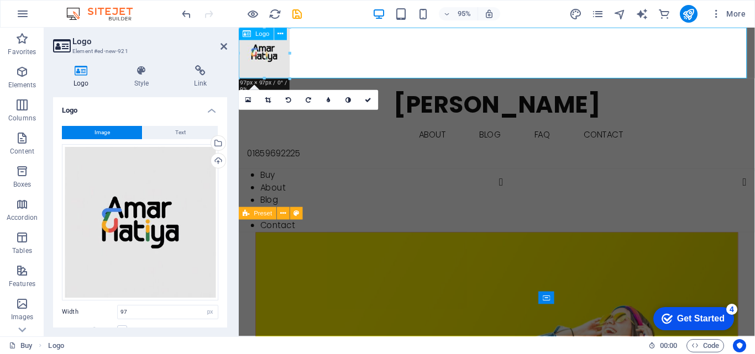
drag, startPoint x: 479, startPoint y: 82, endPoint x: 373, endPoint y: 60, distance: 108.5
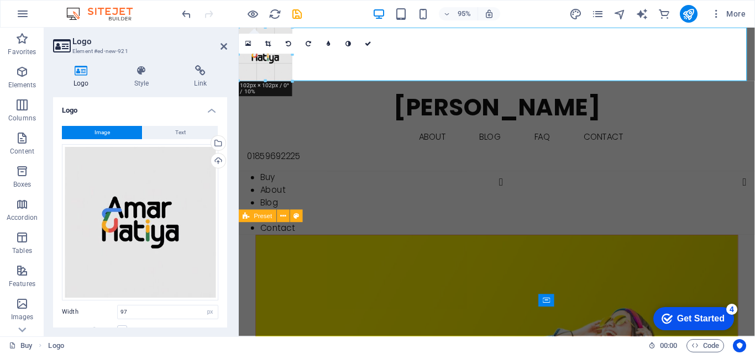
drag, startPoint x: 242, startPoint y: 59, endPoint x: 356, endPoint y: 69, distance: 114.4
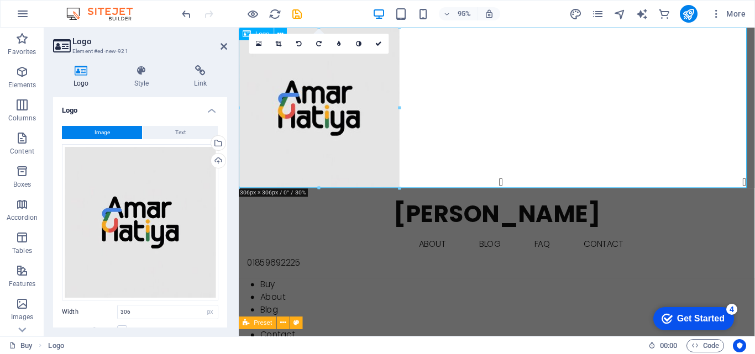
click at [495, 86] on div at bounding box center [511, 112] width 544 height 169
click at [483, 123] on div at bounding box center [511, 112] width 544 height 169
drag, startPoint x: 639, startPoint y: 136, endPoint x: 506, endPoint y: 102, distance: 137.1
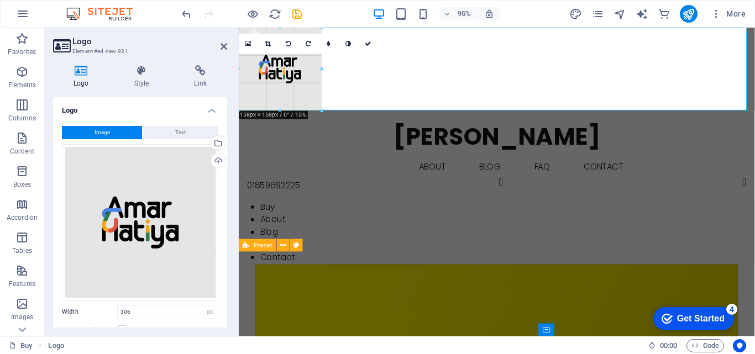
drag, startPoint x: 396, startPoint y: 108, endPoint x: 320, endPoint y: 167, distance: 96.7
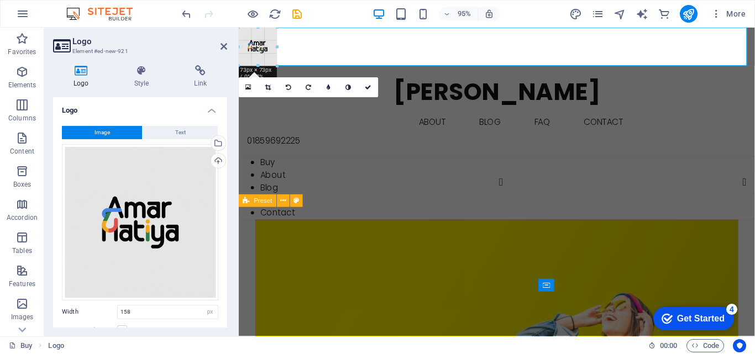
drag, startPoint x: 239, startPoint y: 108, endPoint x: 79, endPoint y: 32, distance: 177.3
type input "73"
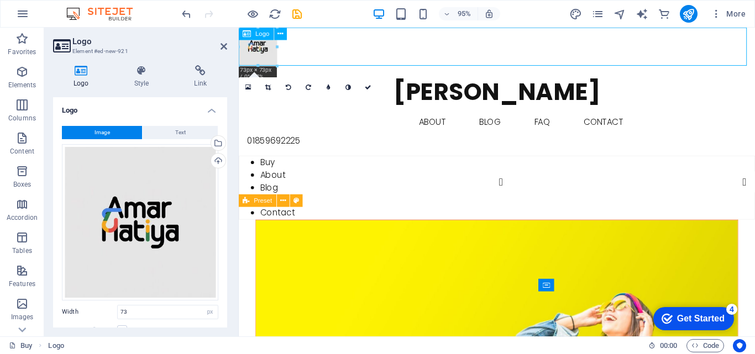
drag, startPoint x: 249, startPoint y: 57, endPoint x: 400, endPoint y: 43, distance: 151.6
click at [400, 43] on div at bounding box center [511, 48] width 544 height 40
click at [339, 41] on div at bounding box center [511, 48] width 544 height 40
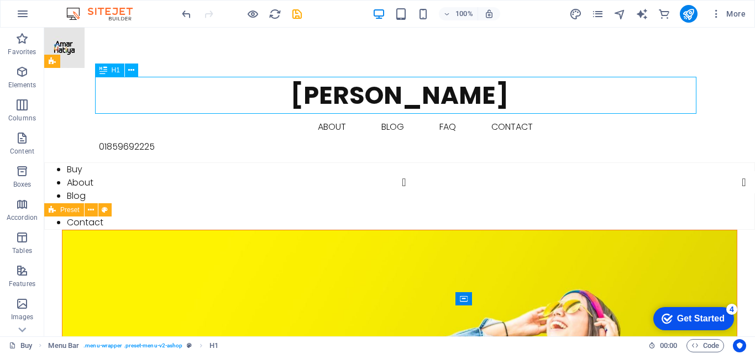
drag, startPoint x: 192, startPoint y: 89, endPoint x: 314, endPoint y: 106, distance: 123.3
click at [314, 106] on div "[PERSON_NAME]" at bounding box center [400, 95] width 602 height 37
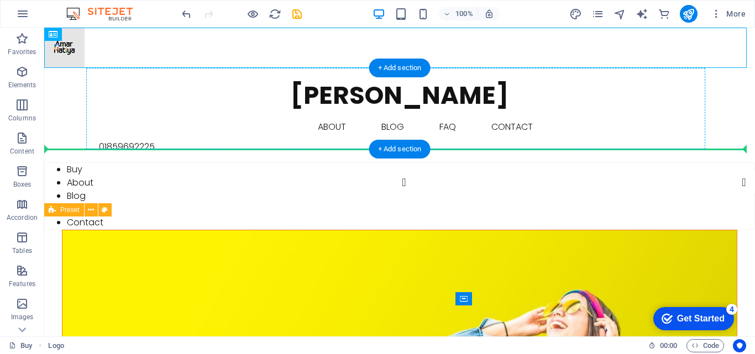
drag, startPoint x: 158, startPoint y: 49, endPoint x: 155, endPoint y: 114, distance: 65.3
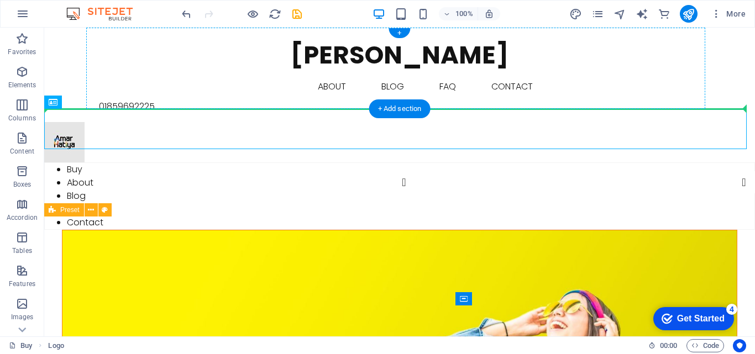
drag, startPoint x: 155, startPoint y: 114, endPoint x: 317, endPoint y: 98, distance: 163.3
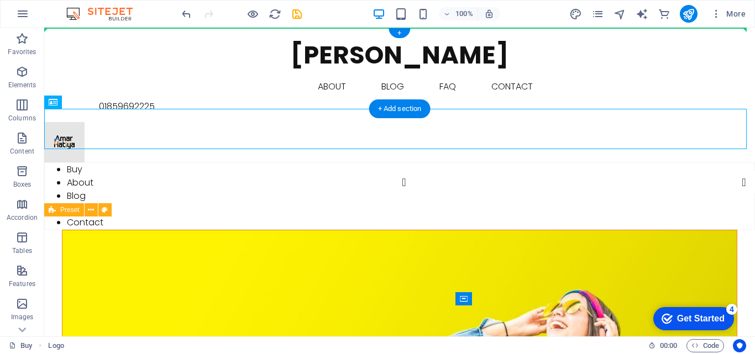
drag, startPoint x: 234, startPoint y: 119, endPoint x: 259, endPoint y: 30, distance: 93.0
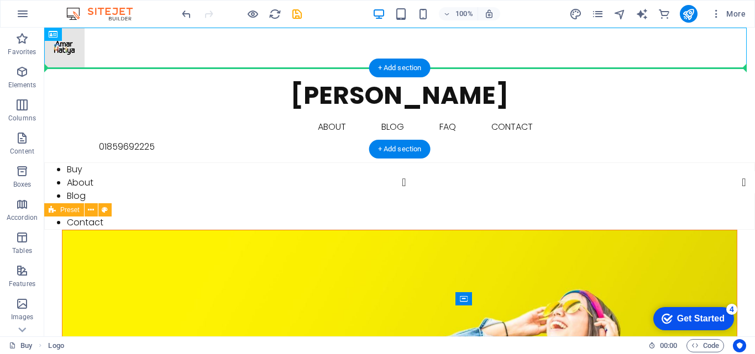
drag, startPoint x: 236, startPoint y: 56, endPoint x: 239, endPoint y: 71, distance: 15.7
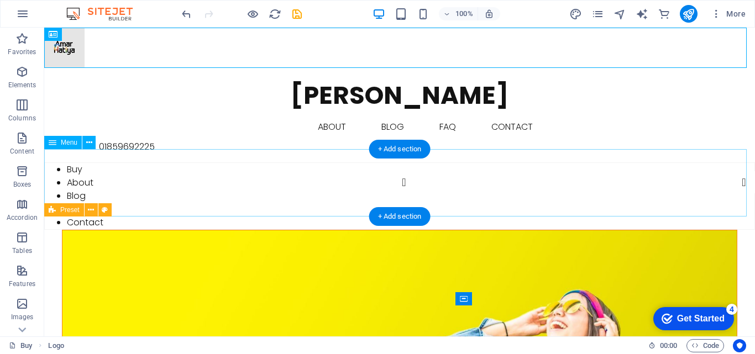
click at [586, 186] on nav "Buy About Blog FAQ Contact" at bounding box center [399, 196] width 711 height 67
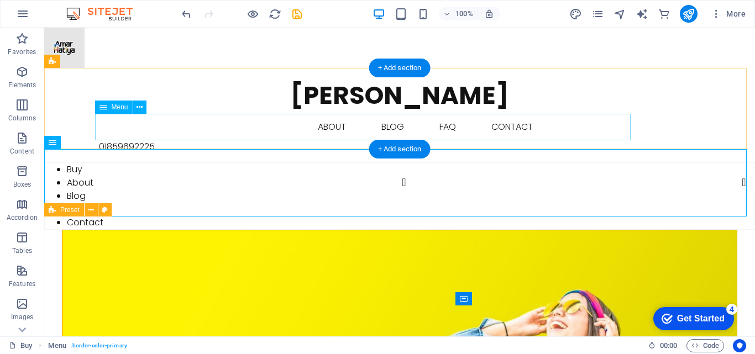
click at [475, 128] on nav "Buy About Blog FAQ Contact" at bounding box center [400, 127] width 602 height 27
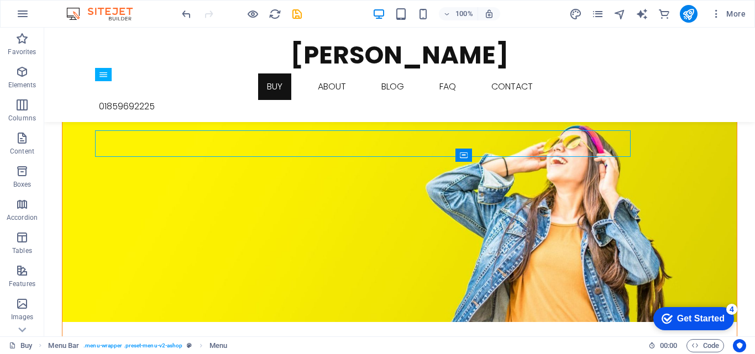
scroll to position [144, 0]
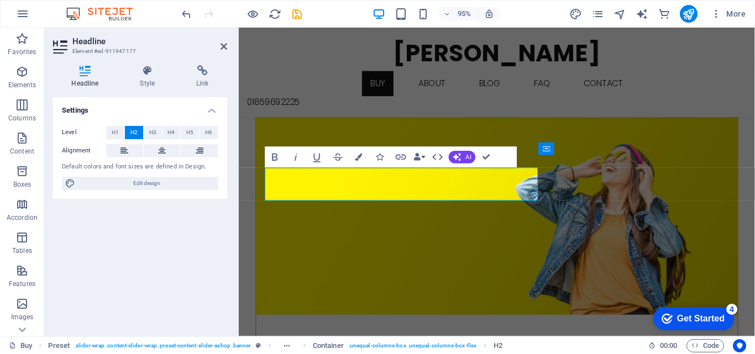
click at [407, 276] on figure at bounding box center [510, 202] width 507 height 257
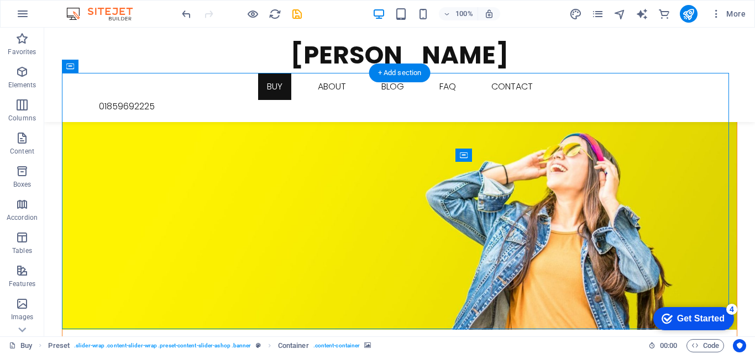
click at [649, 138] on figure at bounding box center [399, 202] width 675 height 257
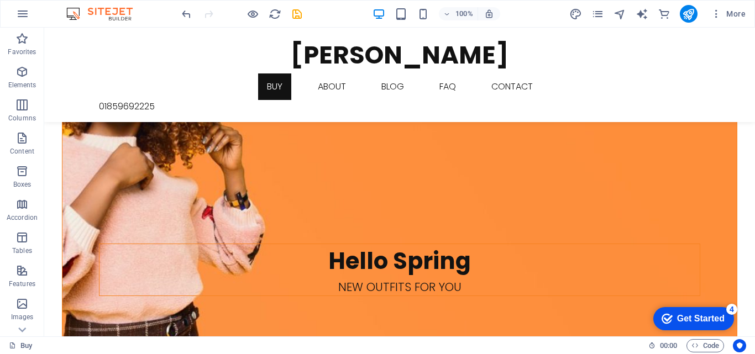
scroll to position [955, 0]
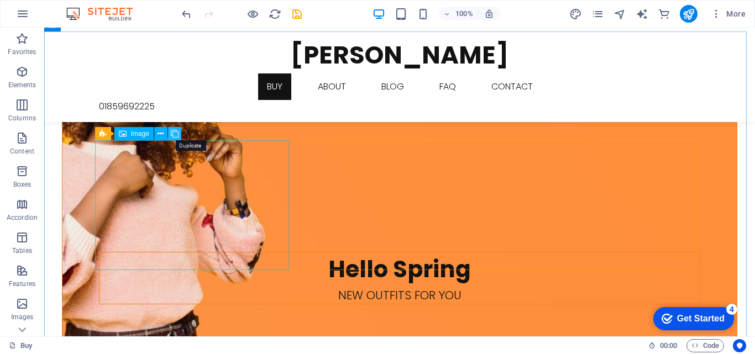
click at [174, 134] on icon at bounding box center [175, 134] width 8 height 12
click at [138, 136] on span "Image" at bounding box center [140, 134] width 18 height 7
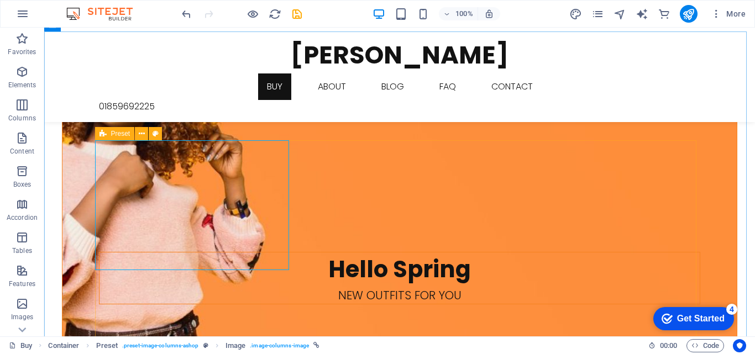
click at [104, 133] on icon at bounding box center [103, 133] width 7 height 13
click at [163, 135] on icon at bounding box center [161, 134] width 6 height 12
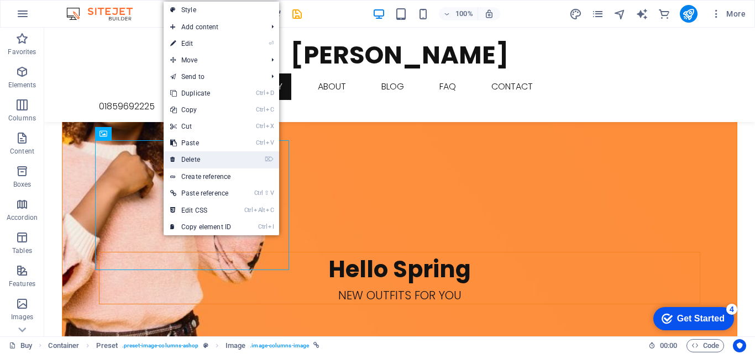
click at [183, 161] on link "⌦ Delete" at bounding box center [201, 160] width 74 height 17
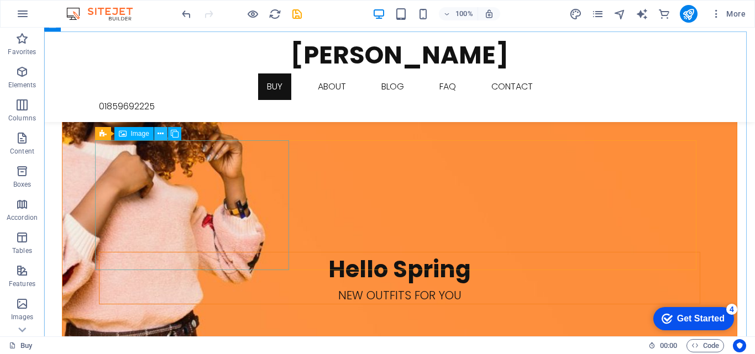
click at [160, 135] on icon at bounding box center [161, 134] width 6 height 12
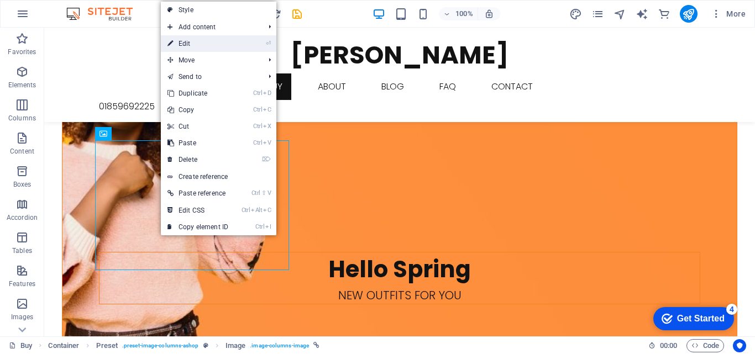
click at [190, 51] on link "⏎ Edit" at bounding box center [198, 43] width 74 height 17
select select "%"
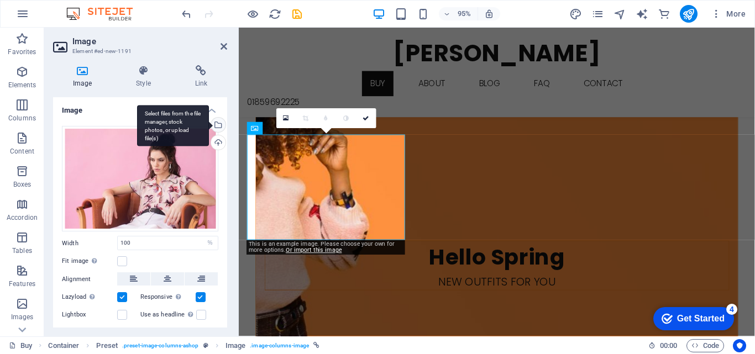
click at [209, 124] on div "Select files from the file manager, stock photos, or upload file(s)" at bounding box center [173, 125] width 72 height 41
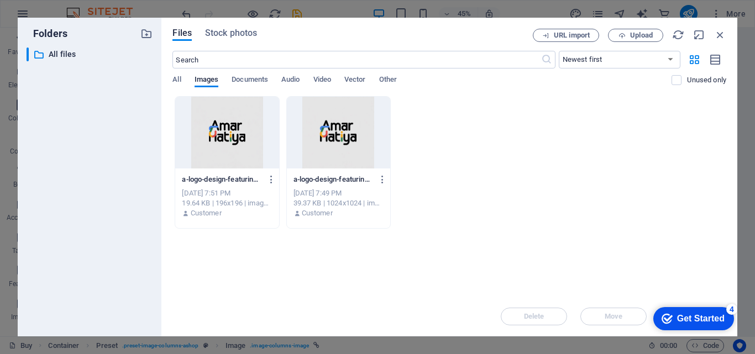
click at [215, 124] on div at bounding box center [226, 133] width 103 height 72
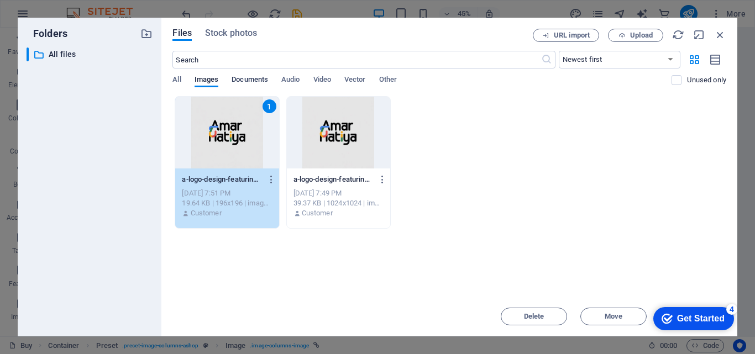
click at [259, 81] on span "Documents" at bounding box center [250, 80] width 36 height 15
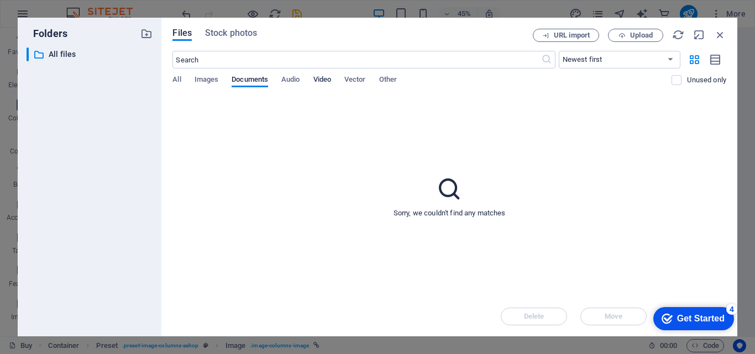
click at [321, 78] on span "Video" at bounding box center [323, 80] width 18 height 15
click at [355, 83] on span "Vector" at bounding box center [356, 80] width 22 height 15
click at [394, 82] on span "Other" at bounding box center [388, 80] width 18 height 15
click at [212, 82] on span "Images" at bounding box center [207, 80] width 24 height 15
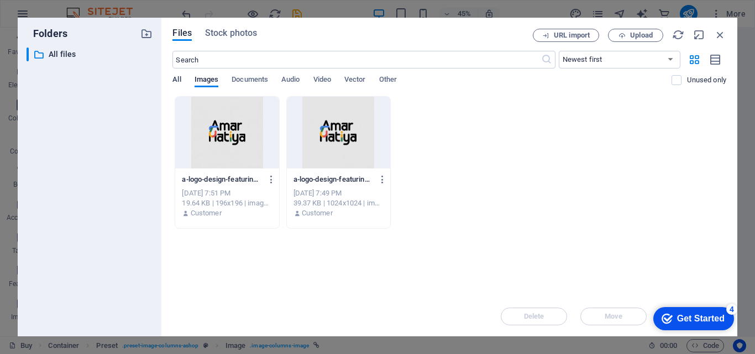
click at [180, 79] on span "All" at bounding box center [177, 80] width 8 height 15
click at [723, 32] on icon "button" at bounding box center [720, 35] width 12 height 12
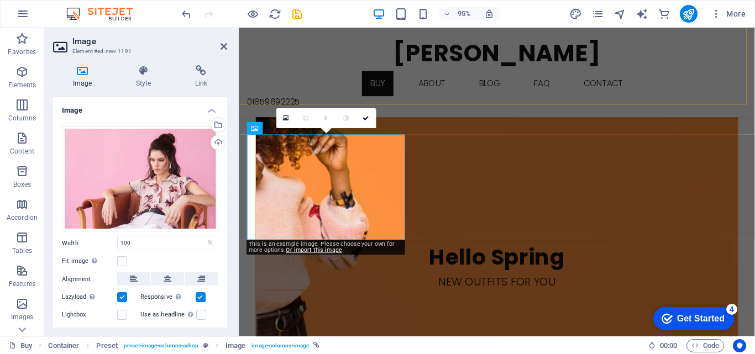
click at [748, 32] on div "AMAR HATIYA Buy About Blog FAQ Contact 01859692225" at bounding box center [511, 75] width 544 height 95
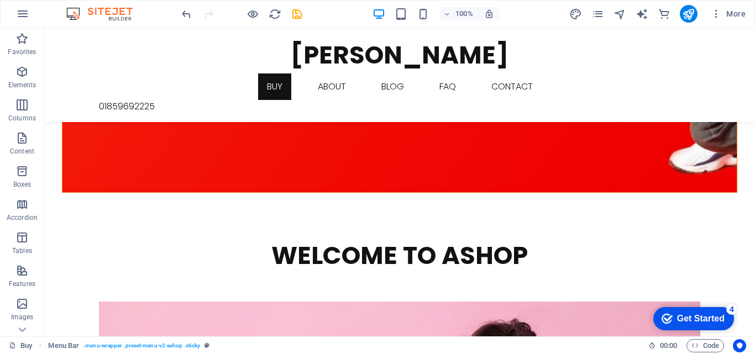
scroll to position [1824, 0]
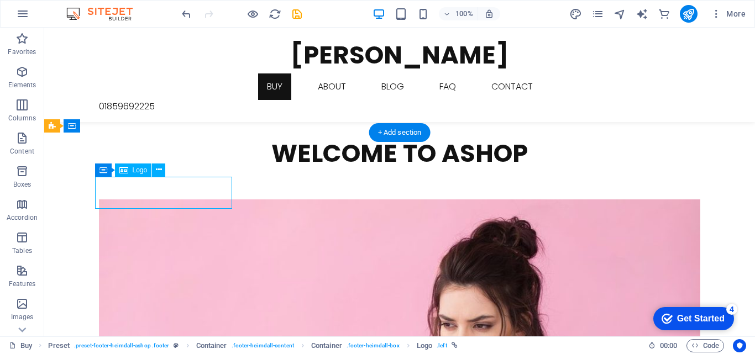
click at [122, 173] on icon at bounding box center [123, 170] width 9 height 13
click at [126, 169] on icon at bounding box center [123, 170] width 9 height 13
click at [137, 169] on span "Logo" at bounding box center [140, 170] width 15 height 7
click at [156, 173] on icon at bounding box center [159, 170] width 6 height 12
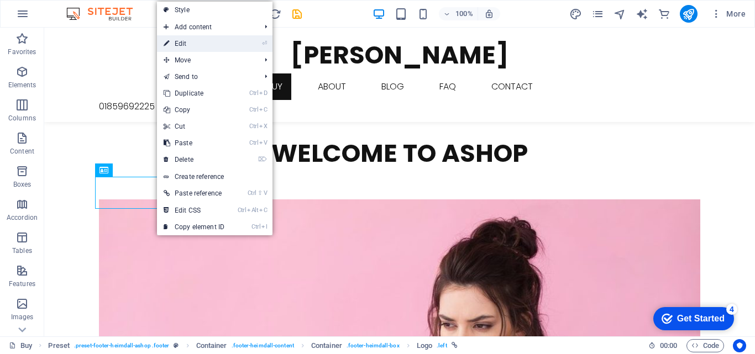
click at [179, 41] on link "⏎ Edit" at bounding box center [194, 43] width 74 height 17
select select "px"
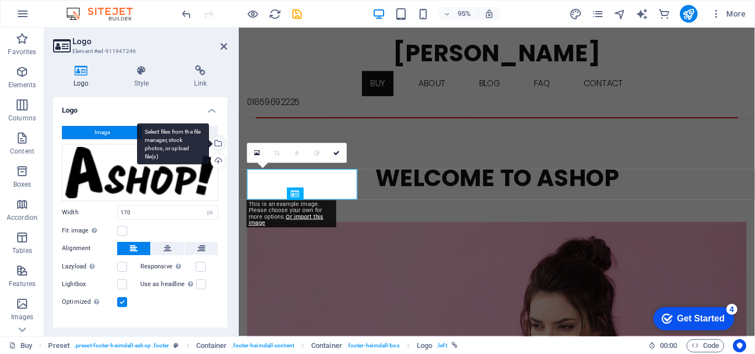
click at [209, 144] on div "Select files from the file manager, stock photos, or upload file(s)" at bounding box center [173, 143] width 72 height 41
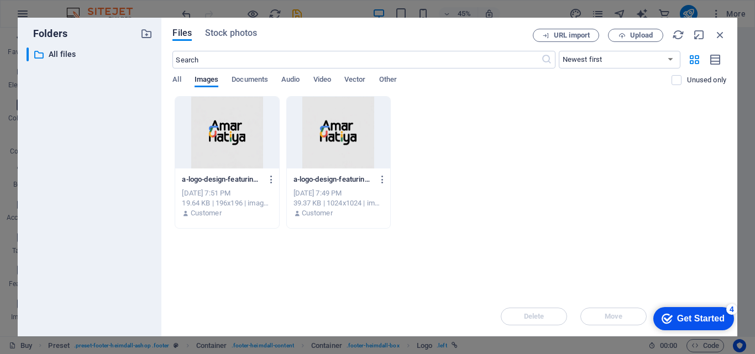
click at [327, 139] on div at bounding box center [338, 133] width 103 height 72
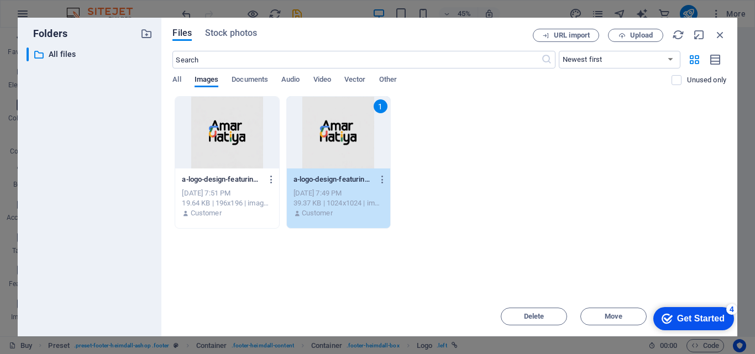
click at [673, 322] on div "checkmark Get Started 4" at bounding box center [693, 319] width 63 height 11
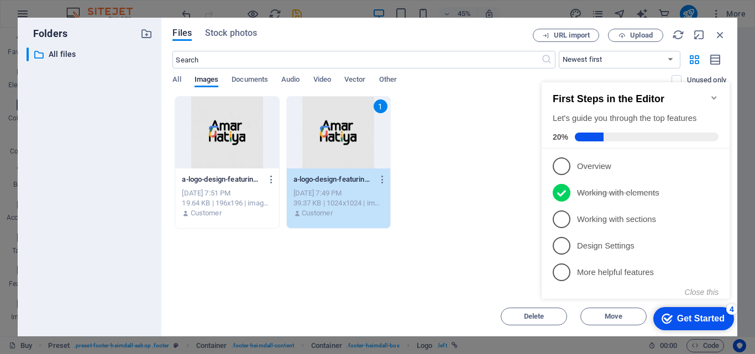
click at [436, 264] on div "Drop files here to upload them instantly a-logo-design-featuring-the-text-amar-…" at bounding box center [450, 196] width 554 height 201
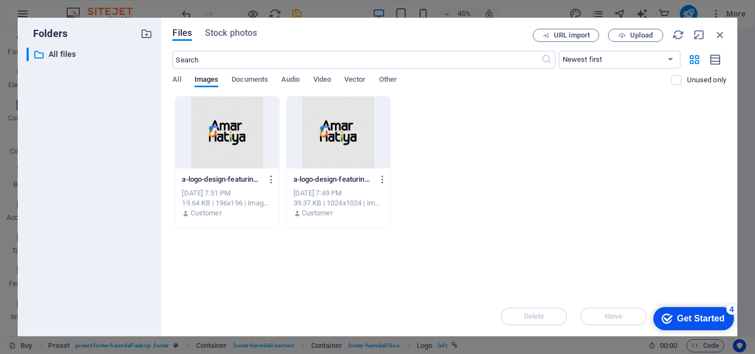
click at [601, 320] on div "Delete Move Insert" at bounding box center [450, 311] width 554 height 29
click at [698, 322] on div "Get Started" at bounding box center [701, 319] width 48 height 10
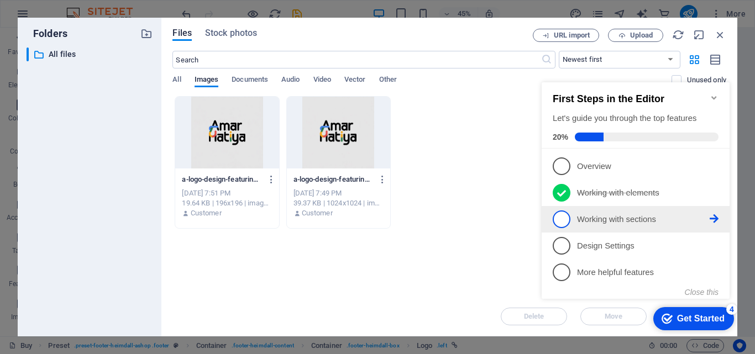
click at [555, 218] on span "3" at bounding box center [562, 220] width 18 height 18
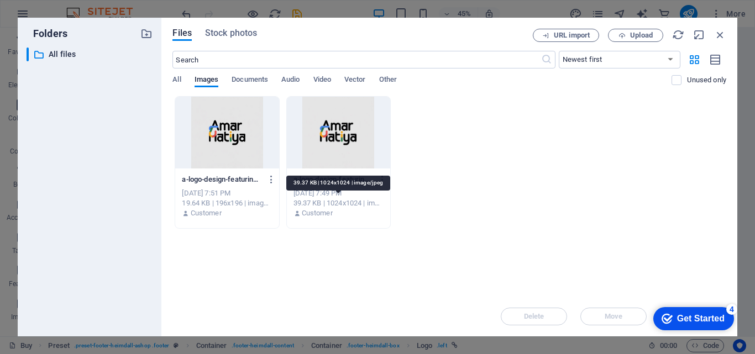
click at [330, 200] on div "39.37 KB | 1024x1024 | image/jpeg" at bounding box center [339, 204] width 90 height 10
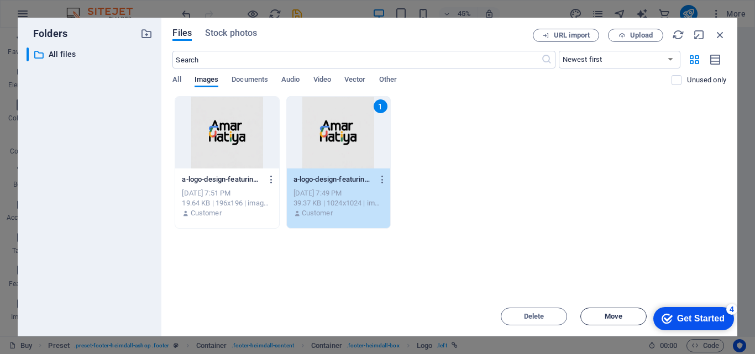
click at [604, 319] on span "Move" at bounding box center [614, 317] width 56 height 7
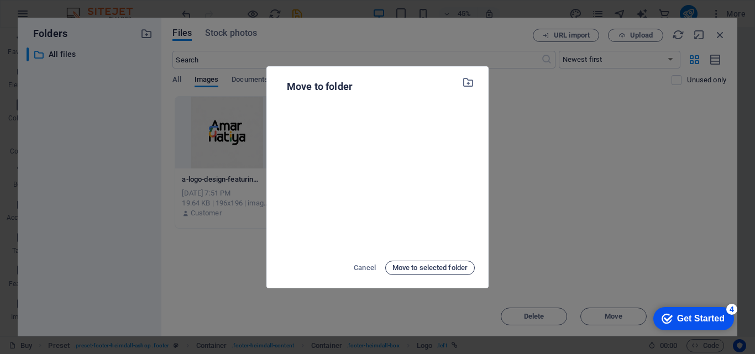
click at [413, 272] on span "Move to selected folder" at bounding box center [430, 268] width 75 height 13
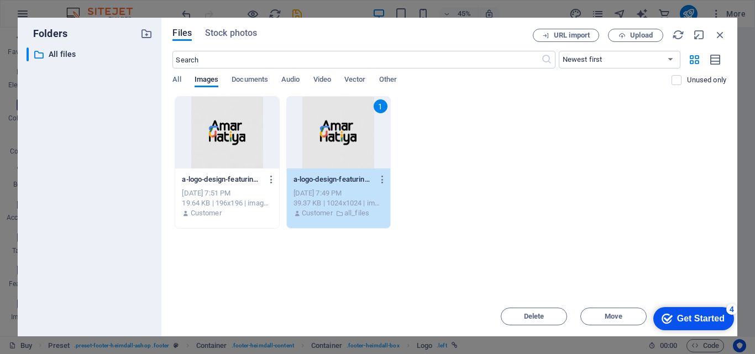
click at [685, 314] on div "Get Started" at bounding box center [701, 319] width 48 height 10
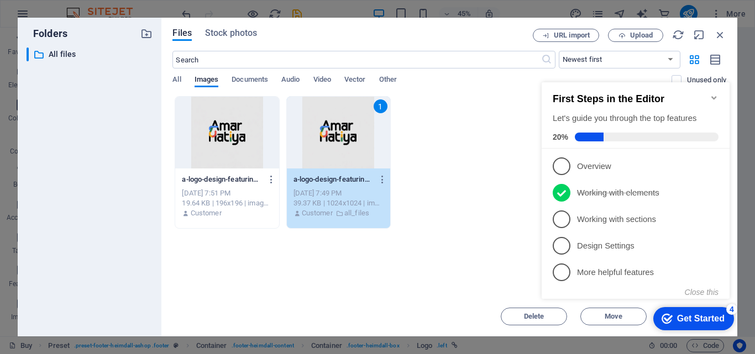
click at [685, 314] on div "Get Started" at bounding box center [701, 319] width 48 height 10
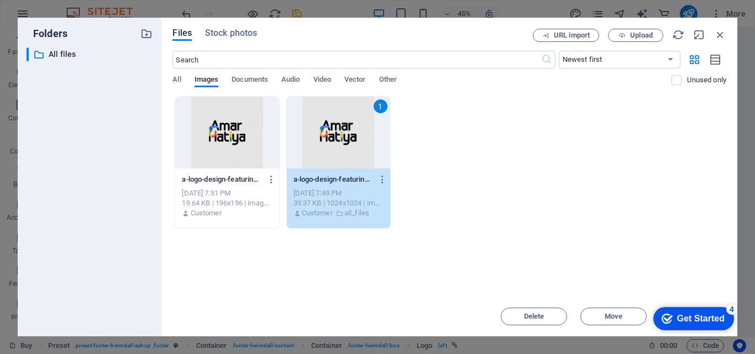
click at [725, 324] on div "Get Started" at bounding box center [701, 319] width 48 height 10
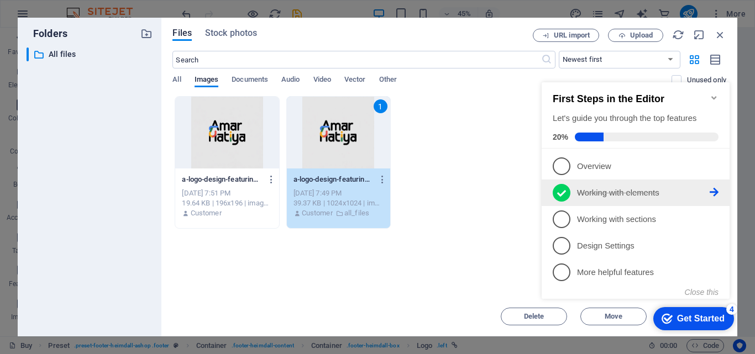
click at [550, 199] on li "2 Working with elements - completed" at bounding box center [636, 193] width 188 height 27
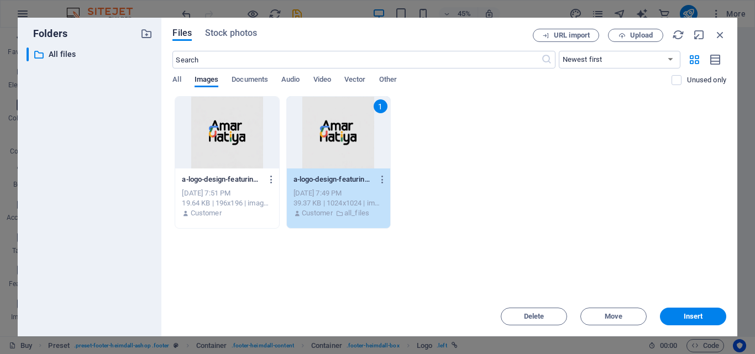
scroll to position [0, 0]
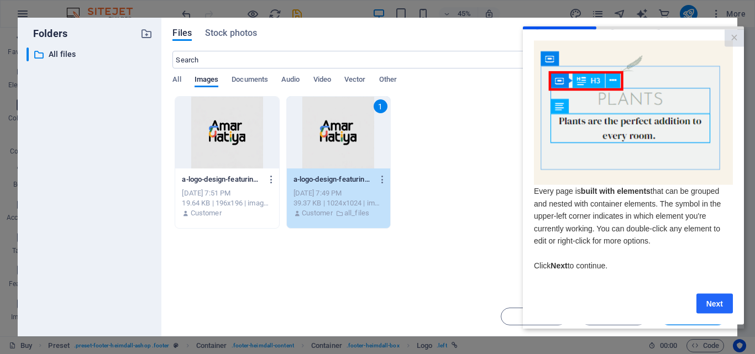
click at [726, 314] on link "Next" at bounding box center [715, 304] width 36 height 20
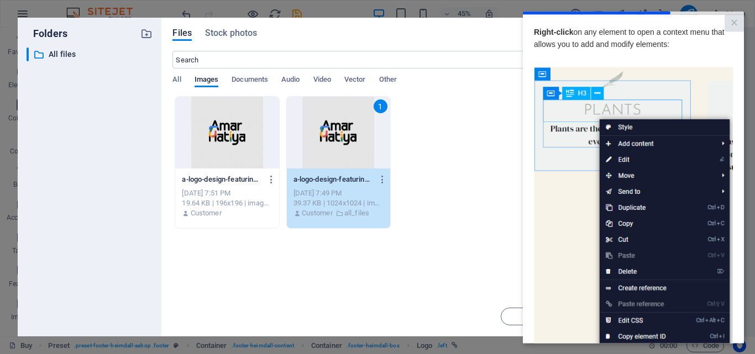
click at [588, 207] on img at bounding box center [633, 224] width 199 height 314
click at [625, 163] on img at bounding box center [633, 224] width 199 height 314
click at [726, 24] on link "×" at bounding box center [734, 22] width 19 height 17
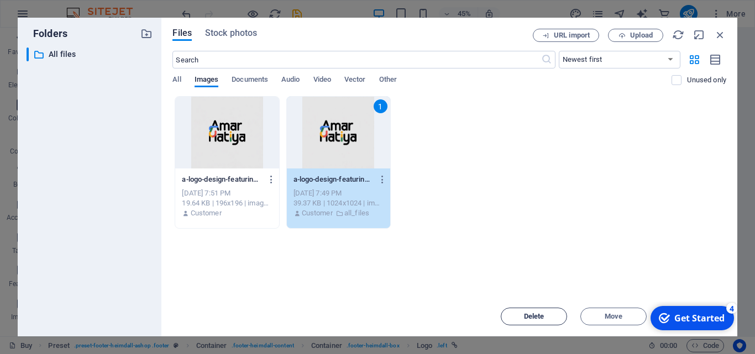
click at [515, 319] on span "Delete" at bounding box center [534, 317] width 56 height 7
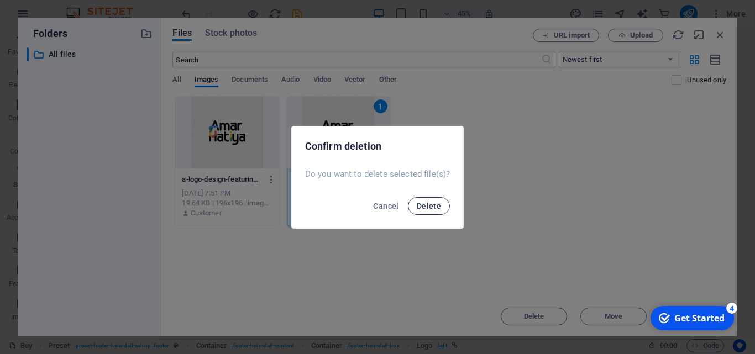
click at [424, 211] on button "Delete" at bounding box center [429, 206] width 42 height 18
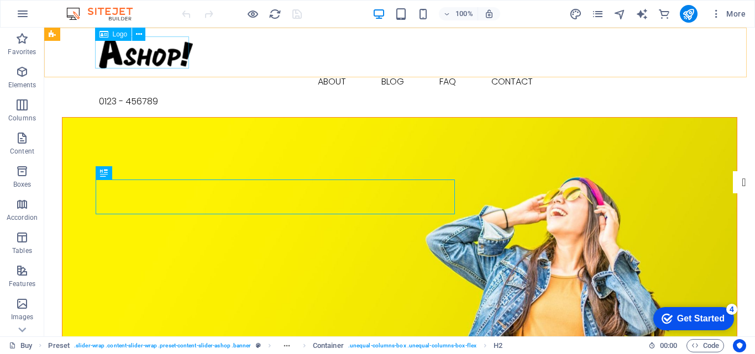
click at [107, 36] on icon at bounding box center [104, 34] width 9 height 13
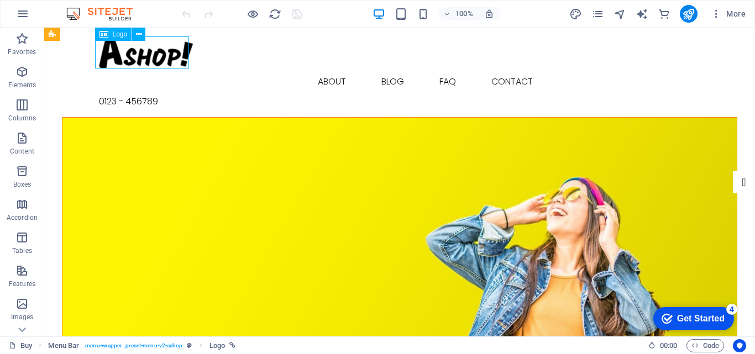
click at [107, 36] on icon at bounding box center [104, 34] width 9 height 13
click at [139, 33] on icon at bounding box center [139, 35] width 6 height 12
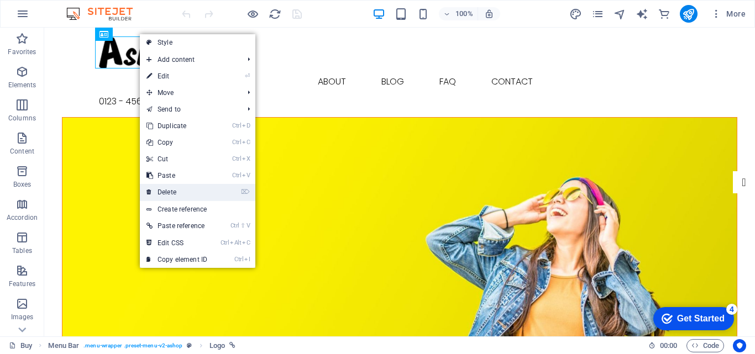
click at [155, 196] on link "⌦ Delete" at bounding box center [177, 192] width 74 height 17
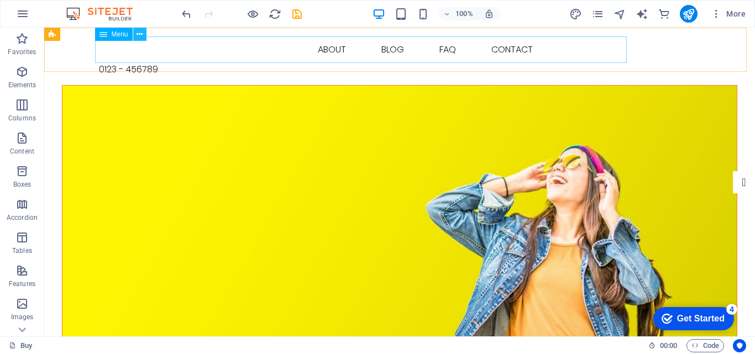
click at [137, 36] on icon at bounding box center [140, 35] width 6 height 12
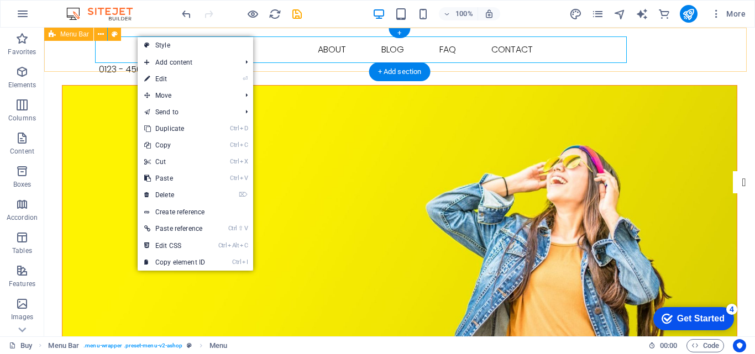
click at [64, 46] on div "Buy About Blog FAQ Contact 0123 - 456789" at bounding box center [399, 57] width 711 height 58
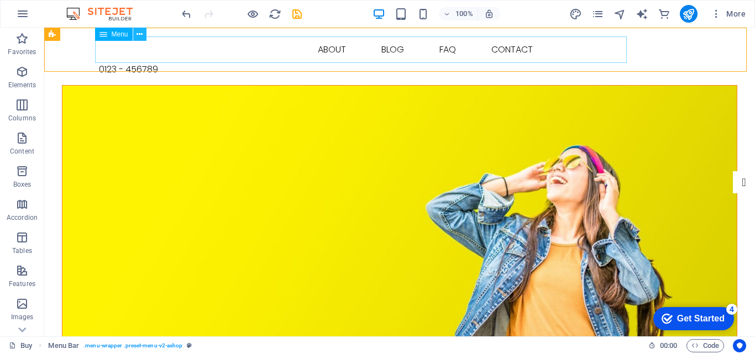
click at [140, 34] on icon at bounding box center [140, 35] width 6 height 12
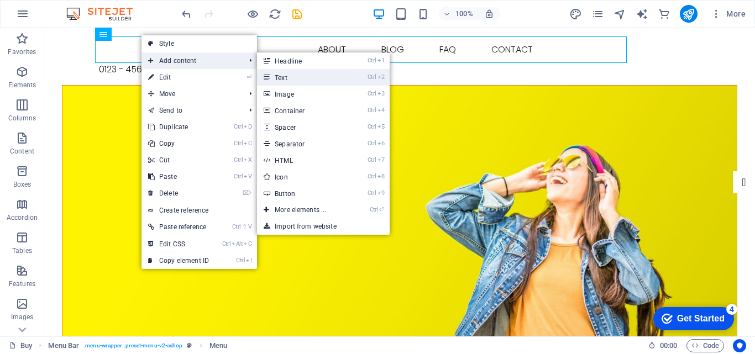
click at [287, 76] on link "Ctrl 2 Text" at bounding box center [302, 77] width 91 height 17
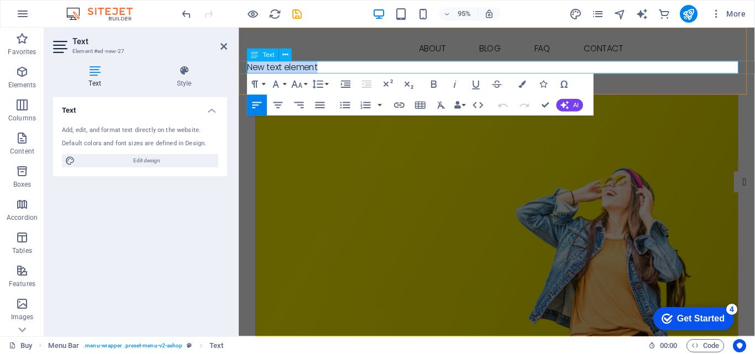
click at [343, 72] on p "New text element" at bounding box center [511, 69] width 526 height 13
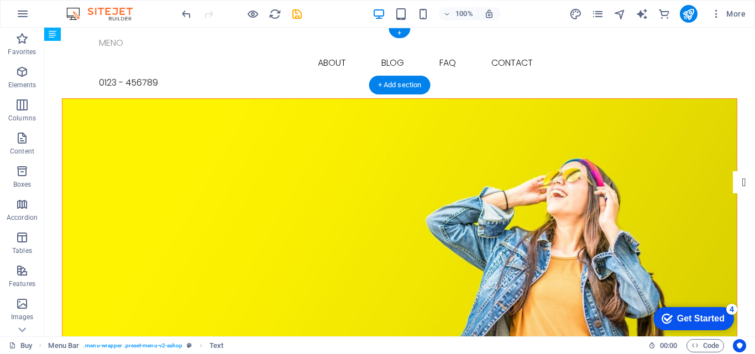
drag, startPoint x: 268, startPoint y: 69, endPoint x: 274, endPoint y: 58, distance: 12.9
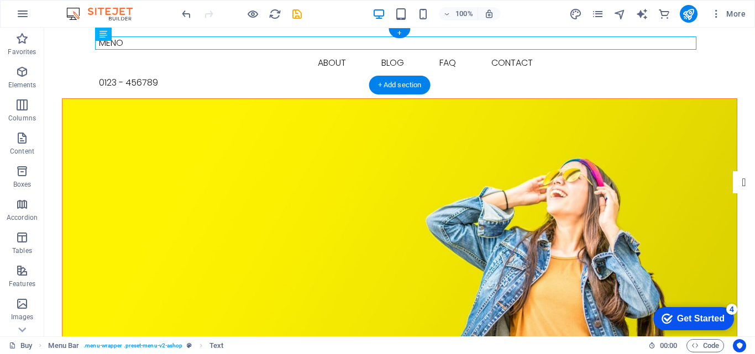
click at [274, 58] on nav "Buy About Blog FAQ Contact" at bounding box center [400, 63] width 602 height 27
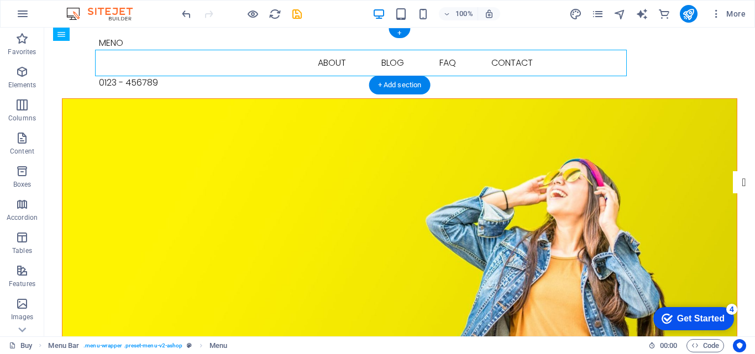
click at [243, 62] on nav "Buy About Blog FAQ Contact" at bounding box center [400, 63] width 602 height 27
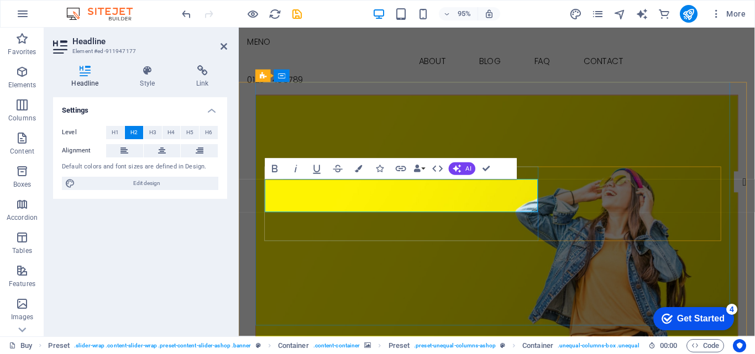
click at [494, 320] on figure at bounding box center [510, 227] width 507 height 257
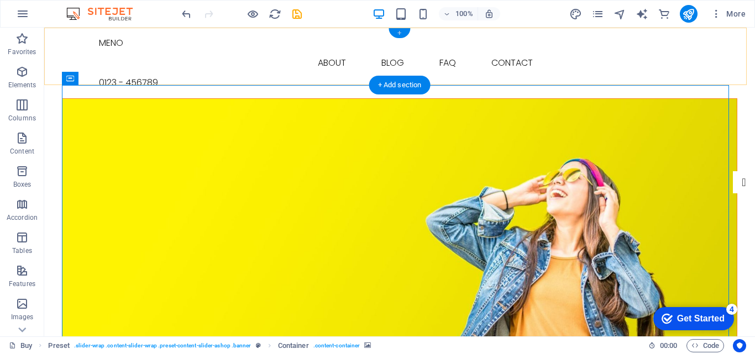
click at [398, 33] on div "+" at bounding box center [400, 33] width 22 height 10
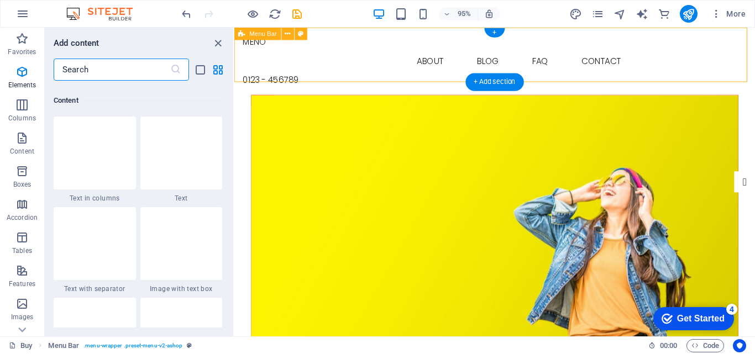
scroll to position [1935, 0]
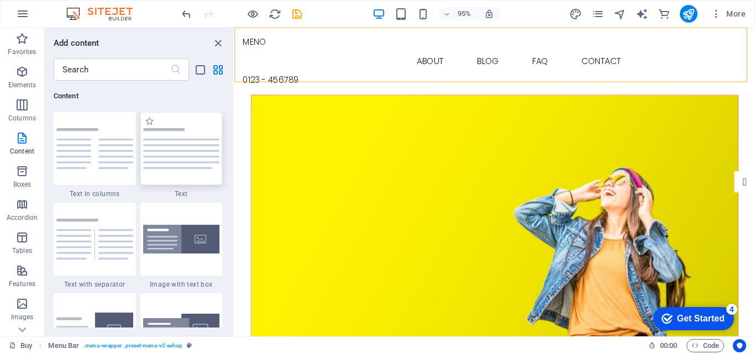
click at [181, 174] on div at bounding box center [181, 148] width 82 height 73
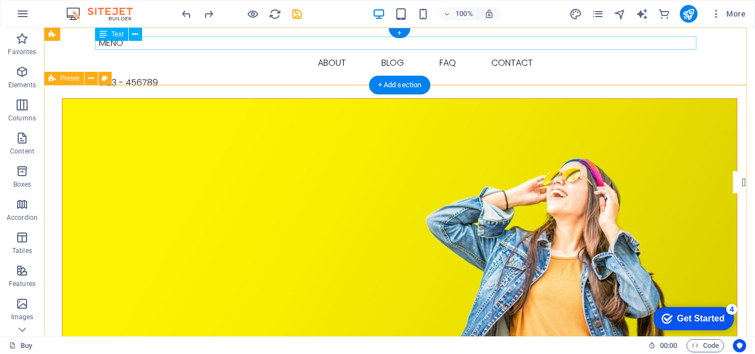
click at [345, 48] on div "MENO" at bounding box center [400, 42] width 602 height 13
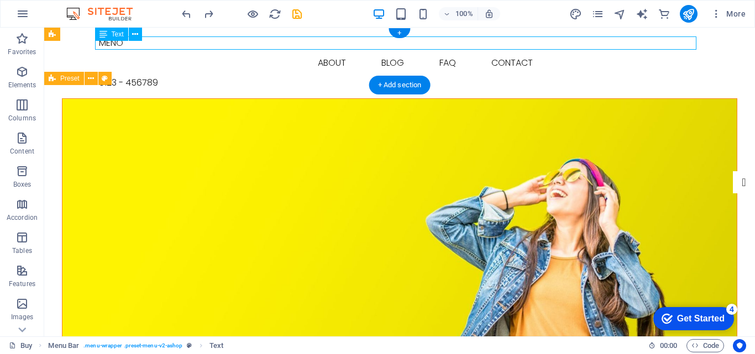
click at [322, 45] on div "MENO" at bounding box center [400, 42] width 602 height 13
click at [147, 40] on div "Text" at bounding box center [122, 35] width 54 height 14
click at [133, 36] on icon at bounding box center [135, 35] width 6 height 12
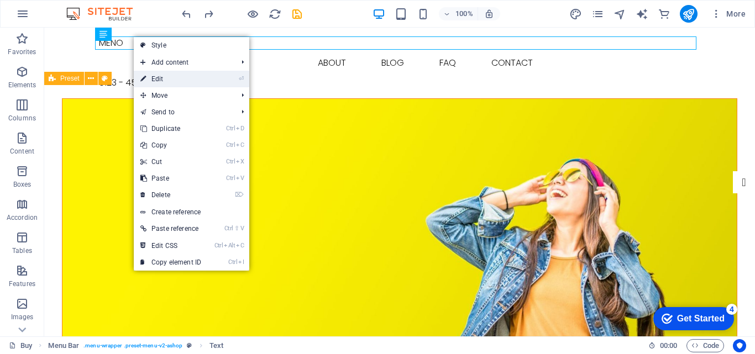
click at [163, 72] on link "⏎ Edit" at bounding box center [171, 79] width 74 height 17
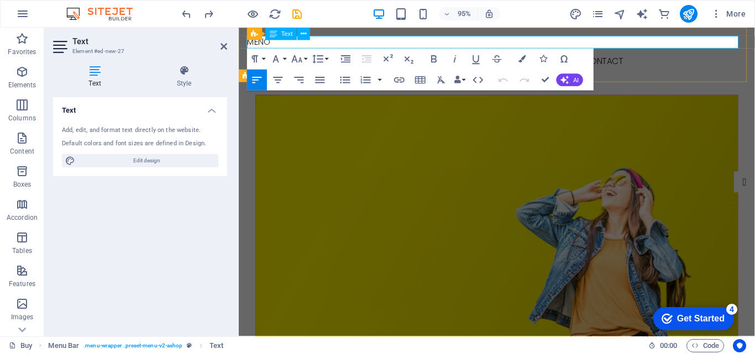
click at [274, 43] on p "MENO" at bounding box center [511, 42] width 526 height 13
click at [279, 80] on icon "button" at bounding box center [278, 80] width 9 height 6
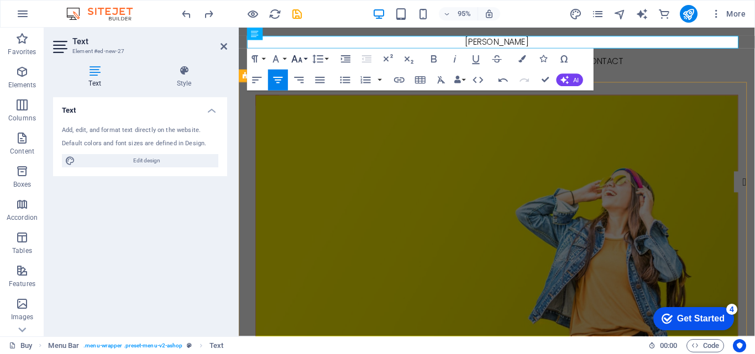
click at [307, 59] on button "Font Size" at bounding box center [299, 59] width 20 height 21
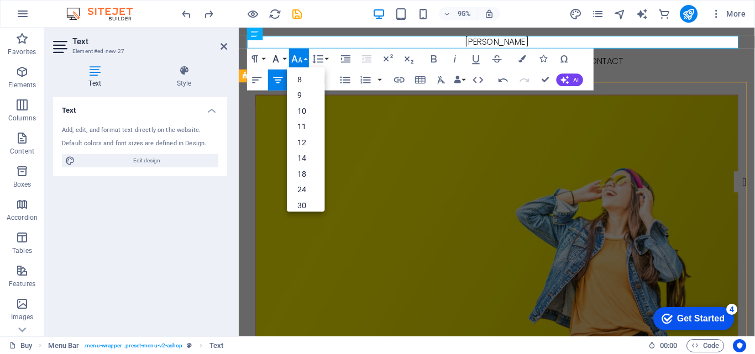
click at [283, 59] on button "Font Family" at bounding box center [278, 59] width 20 height 21
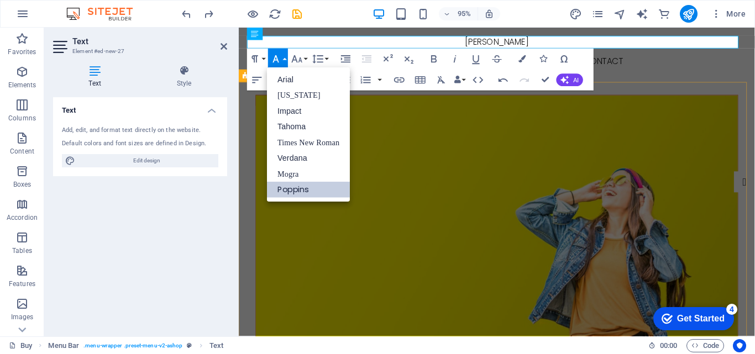
scroll to position [0, 0]
click at [296, 157] on link "Verdana" at bounding box center [308, 158] width 83 height 16
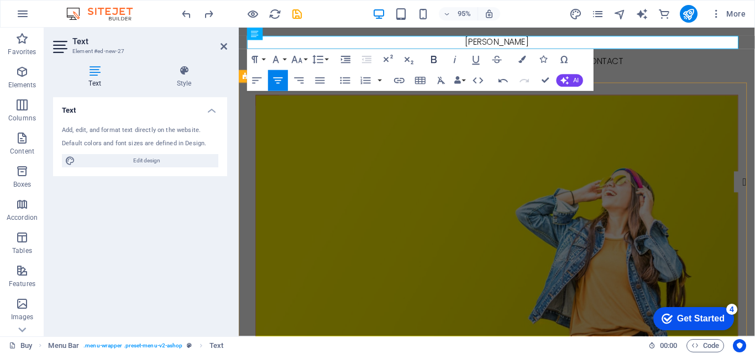
click at [428, 59] on icon "button" at bounding box center [434, 60] width 13 height 13
click at [455, 60] on icon "button" at bounding box center [455, 59] width 3 height 7
click at [476, 64] on icon "button" at bounding box center [476, 60] width 13 height 13
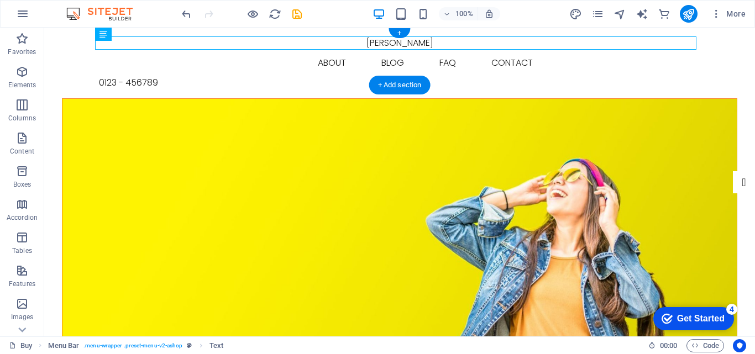
drag, startPoint x: 166, startPoint y: 66, endPoint x: 118, endPoint y: 48, distance: 51.5
click at [655, 76] on div "0123 - 456789" at bounding box center [400, 82] width 602 height 13
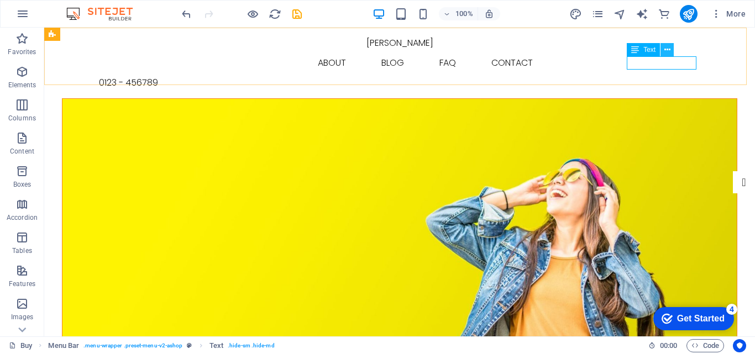
click at [666, 50] on icon at bounding box center [668, 50] width 6 height 12
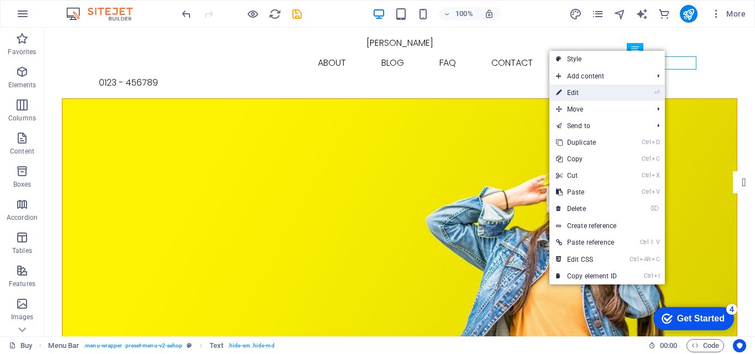
click at [621, 88] on link "⏎ Edit" at bounding box center [587, 93] width 74 height 17
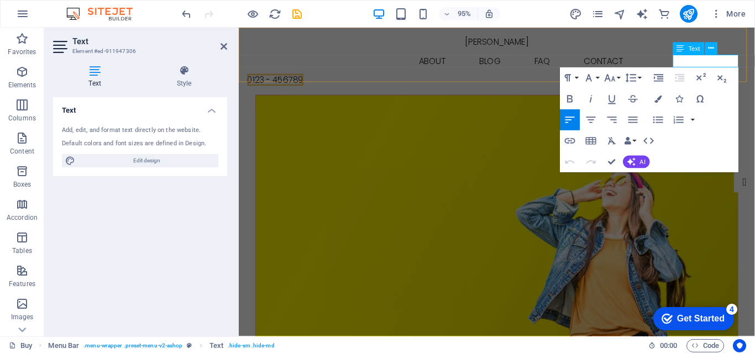
click at [307, 76] on span "0123 - 456789" at bounding box center [277, 82] width 59 height 13
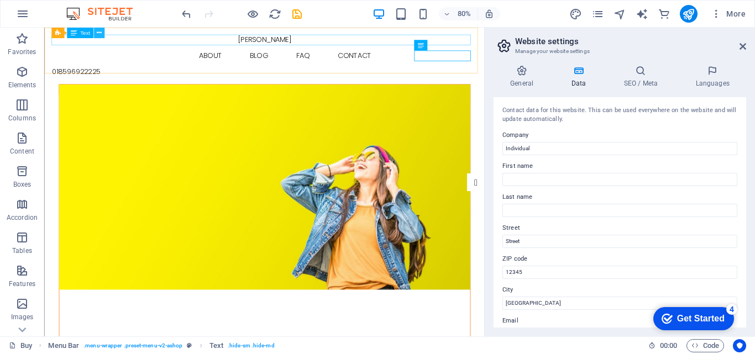
click at [98, 33] on icon at bounding box center [99, 32] width 5 height 9
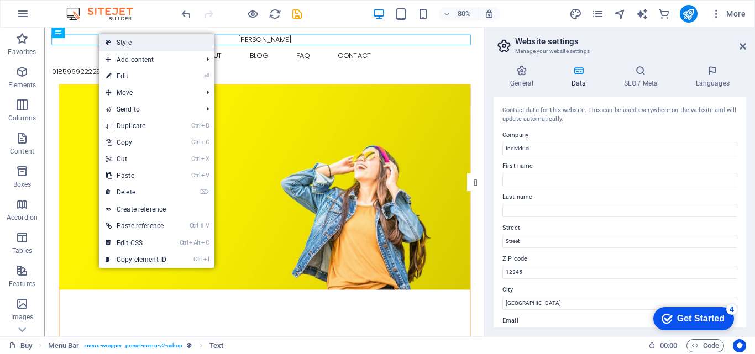
click at [141, 40] on link "Style" at bounding box center [157, 42] width 116 height 17
select select "rem"
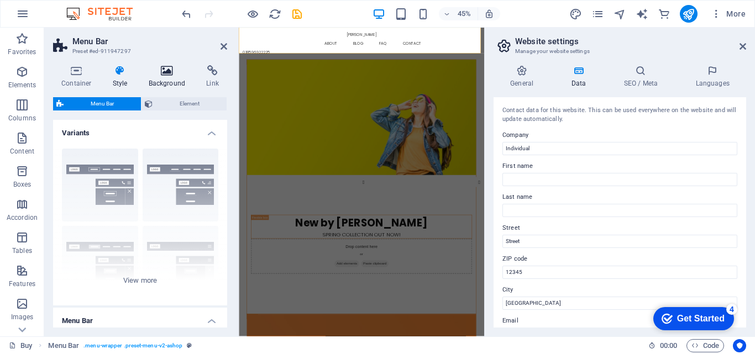
click at [168, 73] on icon at bounding box center [167, 70] width 54 height 11
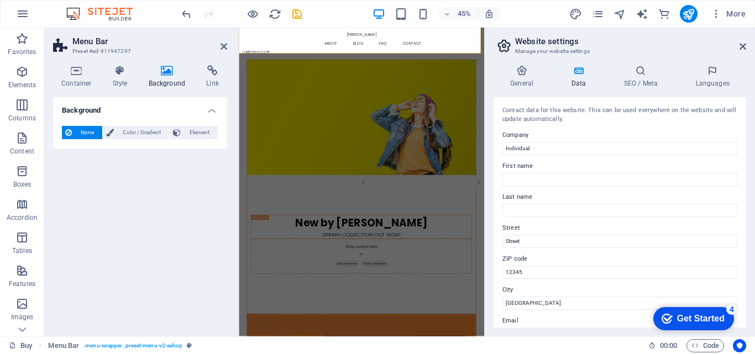
click at [168, 73] on icon at bounding box center [167, 70] width 54 height 11
click at [216, 70] on icon at bounding box center [212, 70] width 29 height 11
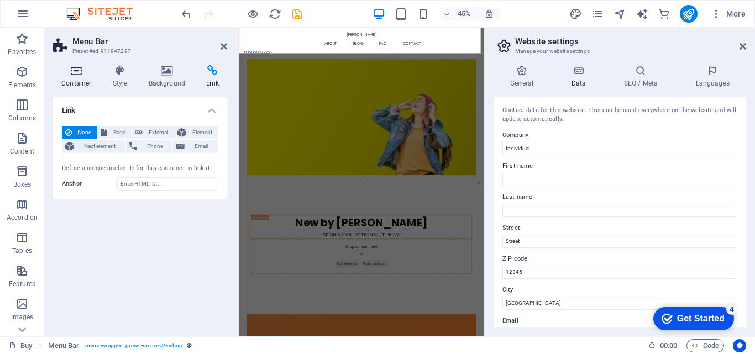
click at [79, 79] on h4 "Container" at bounding box center [78, 76] width 51 height 23
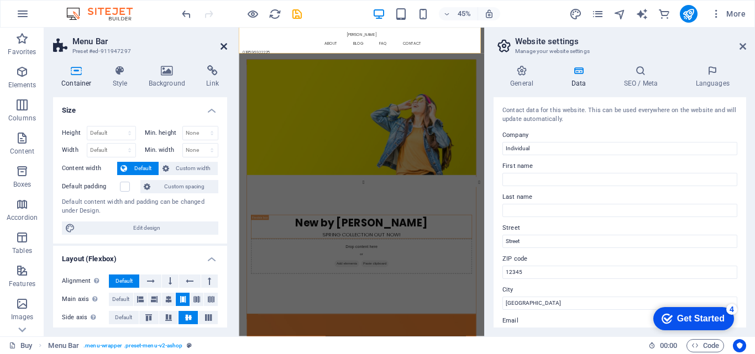
click at [223, 45] on icon at bounding box center [224, 46] width 7 height 9
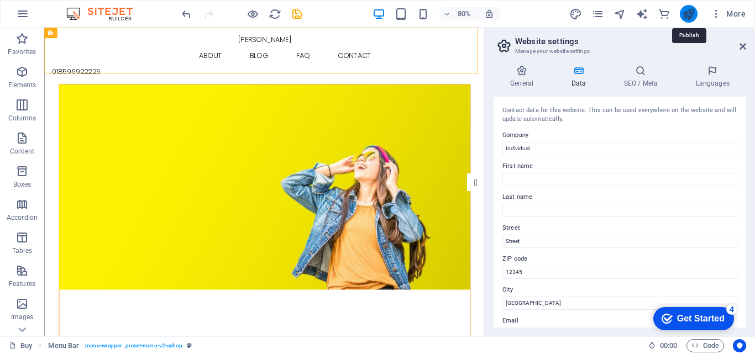
click at [684, 16] on icon "publish" at bounding box center [688, 14] width 13 height 13
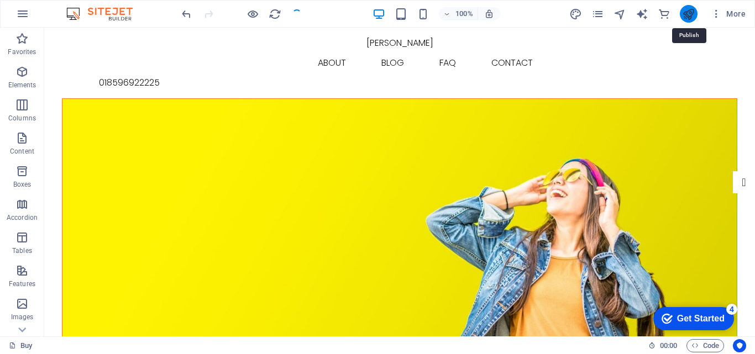
click at [684, 16] on icon "publish" at bounding box center [688, 14] width 13 height 13
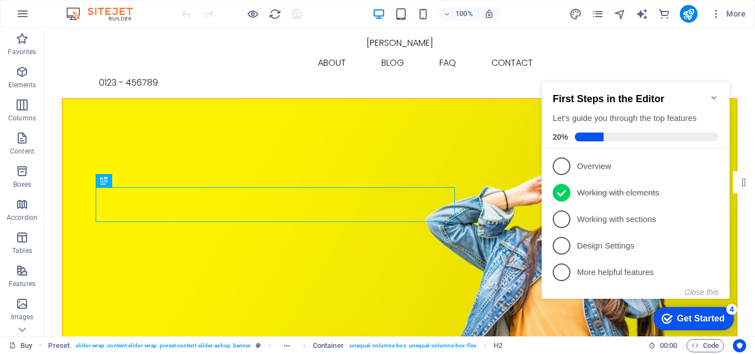
click at [714, 93] on icon "Minimize checklist" at bounding box center [714, 97] width 9 height 9
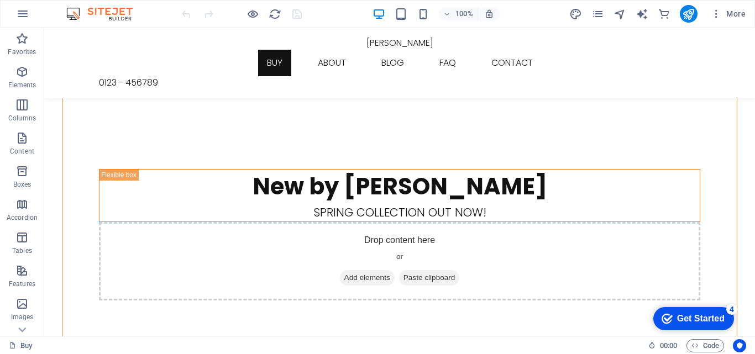
scroll to position [258, 0]
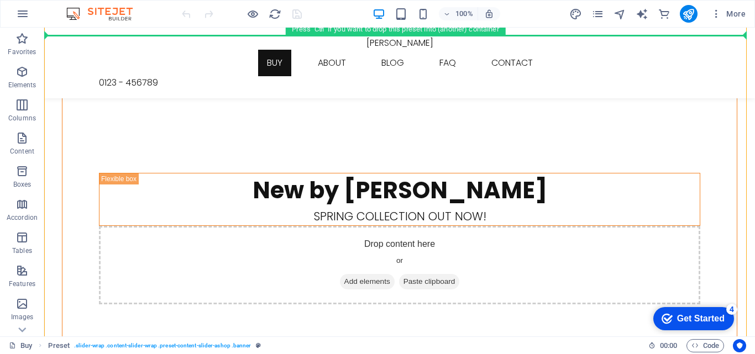
drag, startPoint x: 745, startPoint y: 92, endPoint x: 742, endPoint y: 54, distance: 38.9
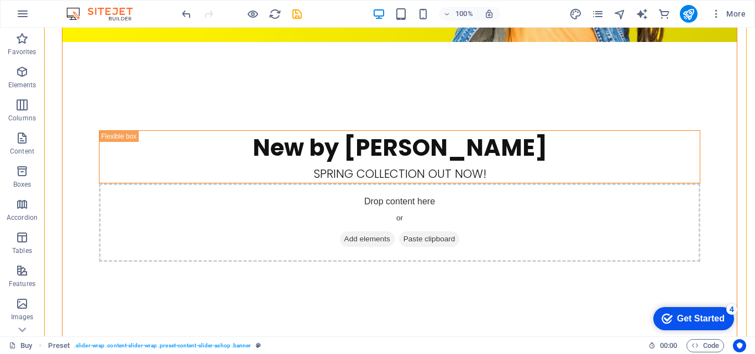
scroll to position [0, 0]
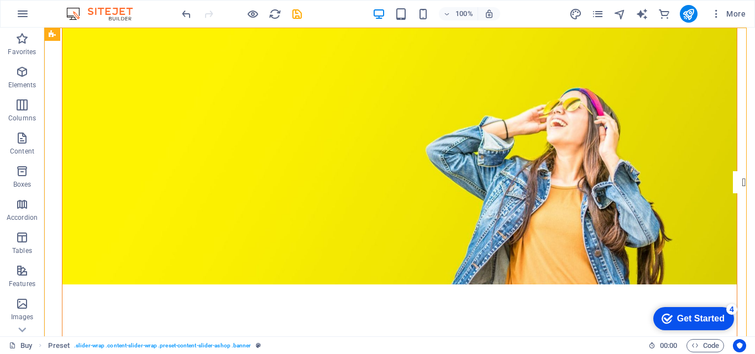
drag, startPoint x: 749, startPoint y: 103, endPoint x: 799, endPoint y: 49, distance: 74.0
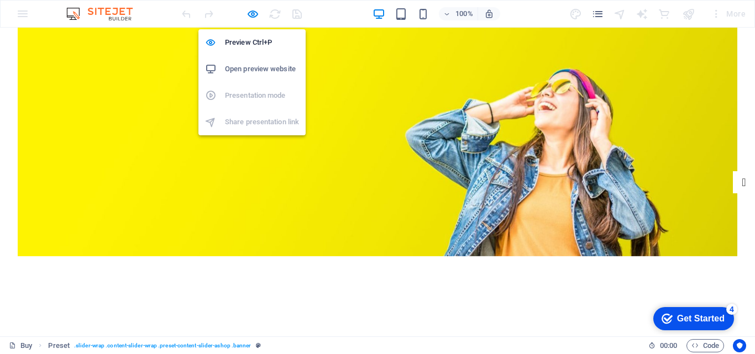
click at [236, 75] on h6 "Open preview website" at bounding box center [262, 68] width 74 height 13
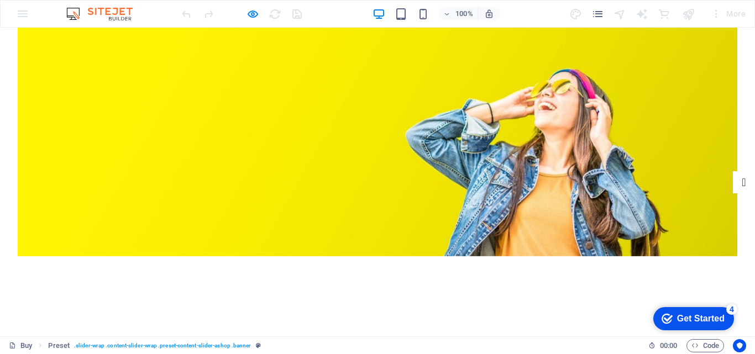
drag, startPoint x: 748, startPoint y: 70, endPoint x: 748, endPoint y: 30, distance: 39.8
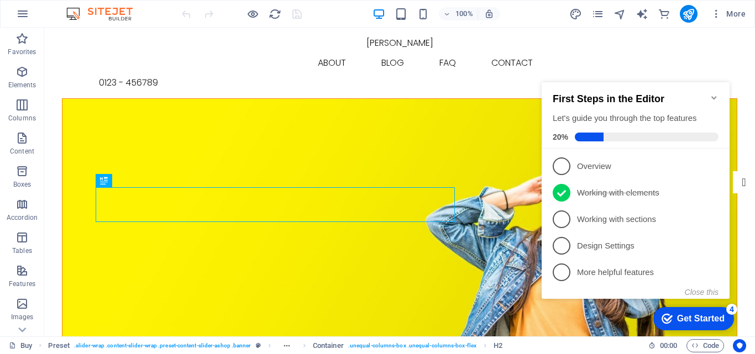
click at [716, 96] on icon "Minimize checklist" at bounding box center [714, 97] width 5 height 3
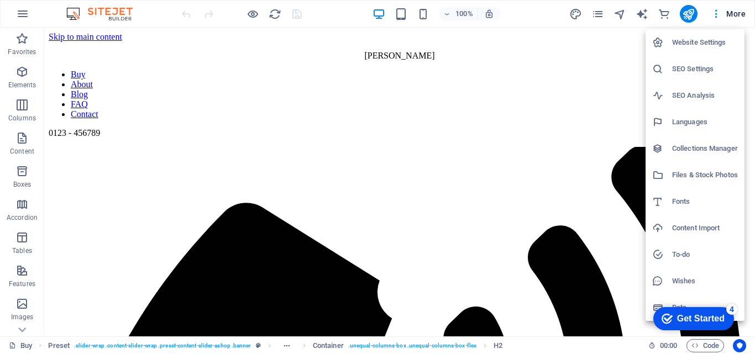
click at [705, 44] on h6 "Website Settings" at bounding box center [705, 42] width 66 height 13
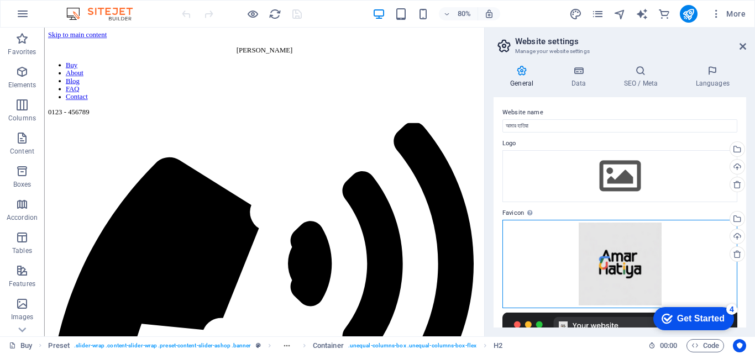
click at [544, 278] on div "Drag files here, click to choose files or select files from Files or our free s…" at bounding box center [620, 264] width 235 height 88
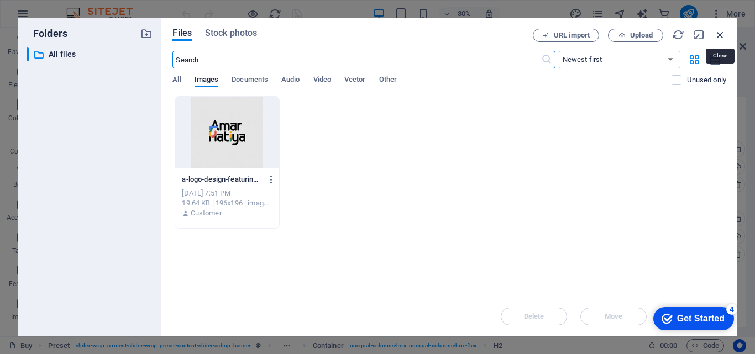
click at [717, 35] on icon "button" at bounding box center [720, 35] width 12 height 12
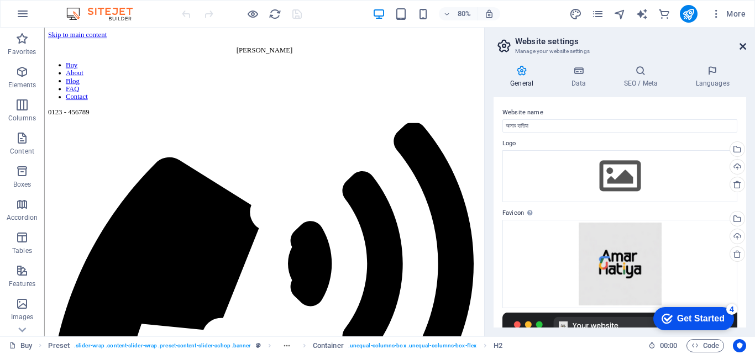
click at [743, 48] on icon at bounding box center [743, 46] width 7 height 9
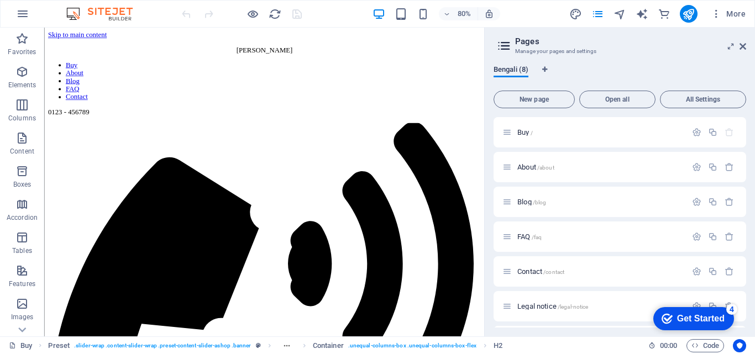
click at [504, 75] on span "Bengali (8)" at bounding box center [511, 70] width 35 height 15
click at [507, 41] on icon at bounding box center [504, 45] width 17 height 15
click at [545, 67] on icon "Language Tabs" at bounding box center [544, 69] width 5 height 7
select select "18"
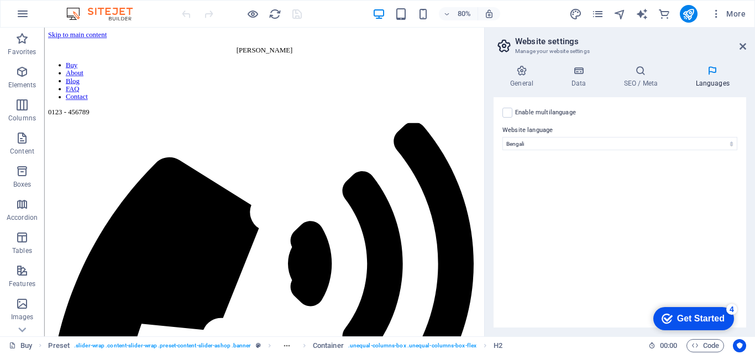
click at [545, 67] on icon at bounding box center [522, 70] width 56 height 11
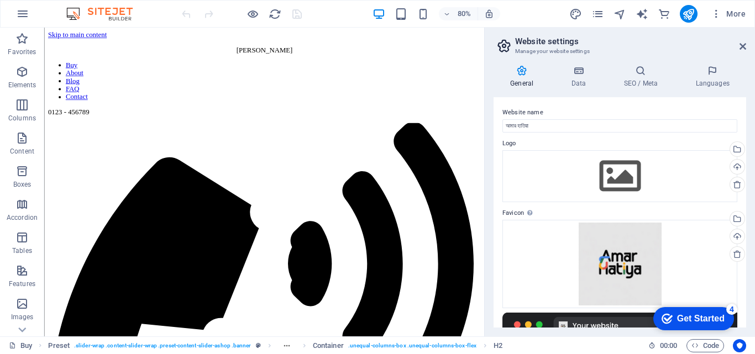
drag, startPoint x: 747, startPoint y: 205, endPoint x: 744, endPoint y: 293, distance: 88.0
click at [744, 293] on div "General Data SEO / Meta Languages Website name আমার হাতিয়া Logo Drag files here…" at bounding box center [620, 196] width 270 height 280
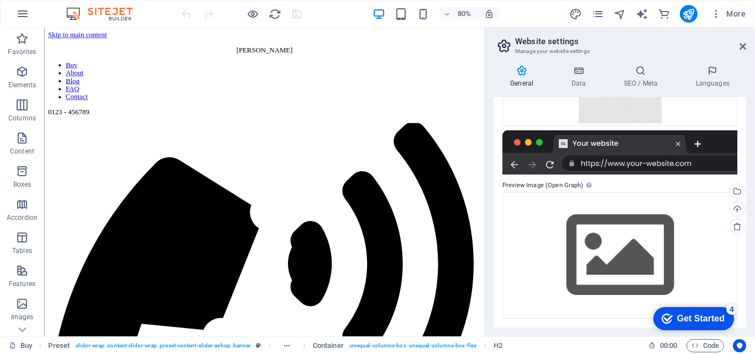
click at [744, 293] on div "Website name আমার হাতিয়া Logo Drag files here, click to choose files or select …" at bounding box center [620, 212] width 253 height 231
click at [743, 41] on h2 "Website settings" at bounding box center [630, 41] width 231 height 10
click at [741, 48] on icon at bounding box center [743, 46] width 7 height 9
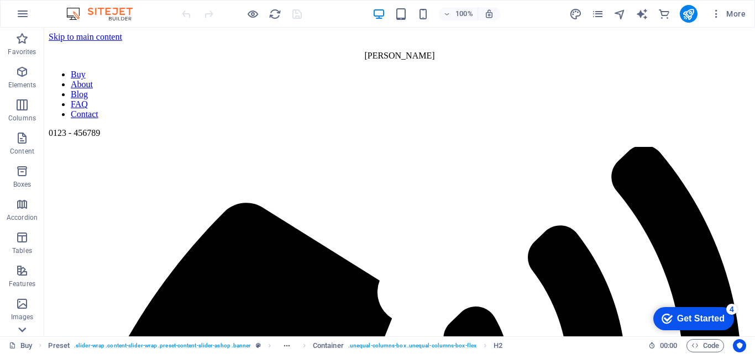
click at [22, 325] on icon at bounding box center [21, 329] width 15 height 15
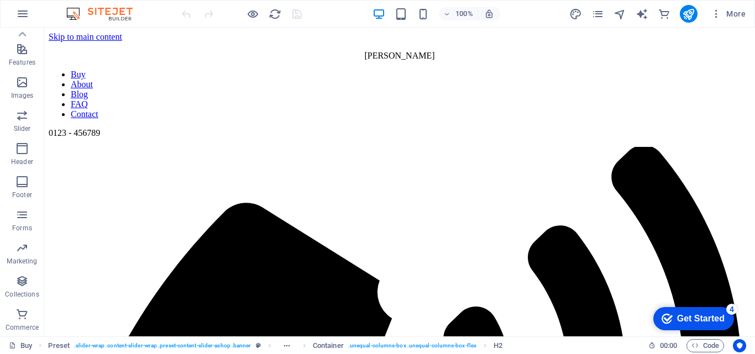
click at [290, 344] on ol "Preset . slider-wrap .content-slider-wrap .preset-content-slider-ashop .banner …" at bounding box center [275, 346] width 455 height 13
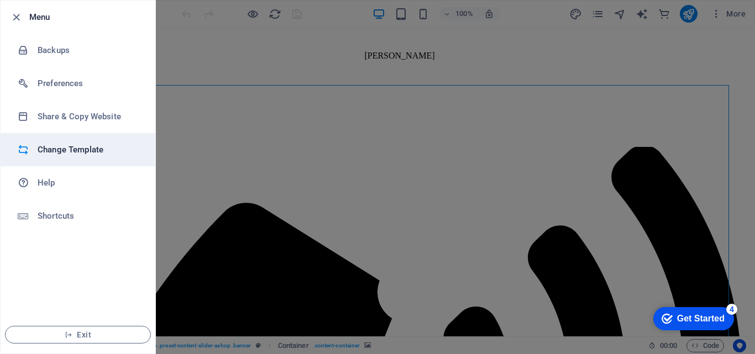
click at [70, 149] on h6 "Change Template" at bounding box center [89, 149] width 102 height 13
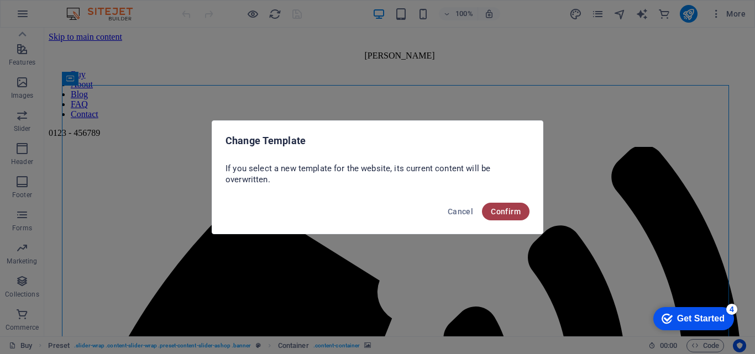
click at [506, 211] on span "Confirm" at bounding box center [506, 211] width 30 height 9
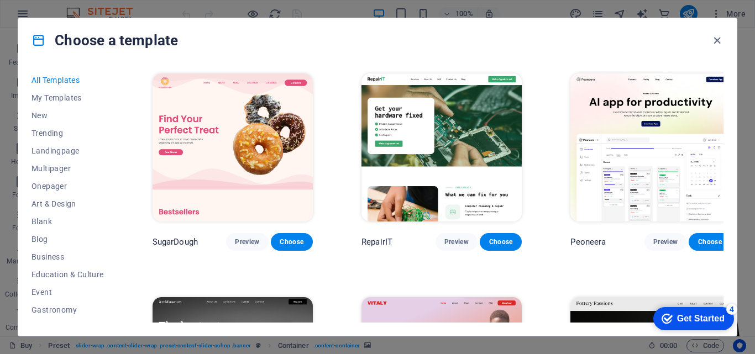
click at [691, 321] on div "Get Started" at bounding box center [701, 319] width 48 height 10
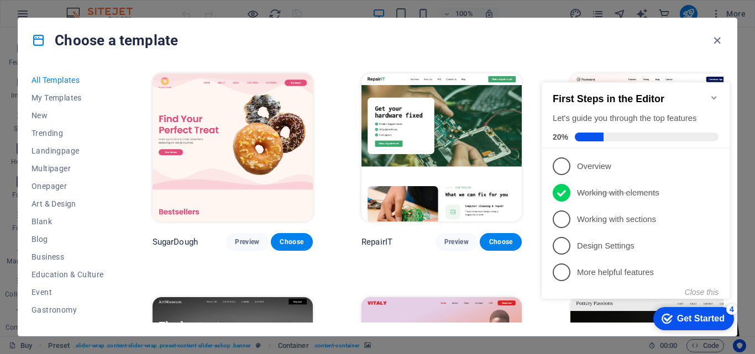
click at [691, 321] on div "Get Started" at bounding box center [701, 319] width 48 height 10
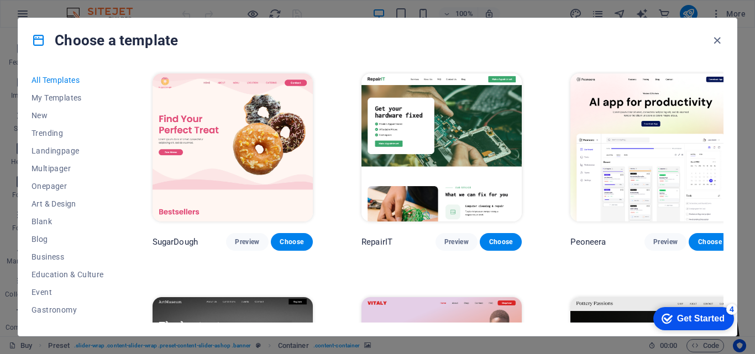
click at [750, 65] on div "Choose a template All Templates My Templates New Trending Landingpage Multipage…" at bounding box center [377, 177] width 755 height 354
click at [44, 168] on span "Multipager" at bounding box center [68, 168] width 72 height 9
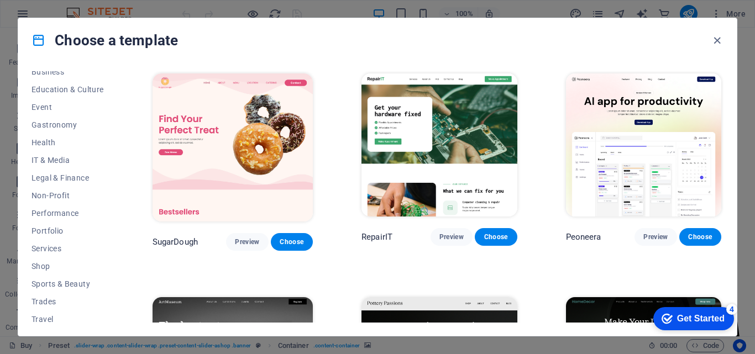
scroll to position [188, 0]
click at [640, 138] on img at bounding box center [644, 145] width 156 height 143
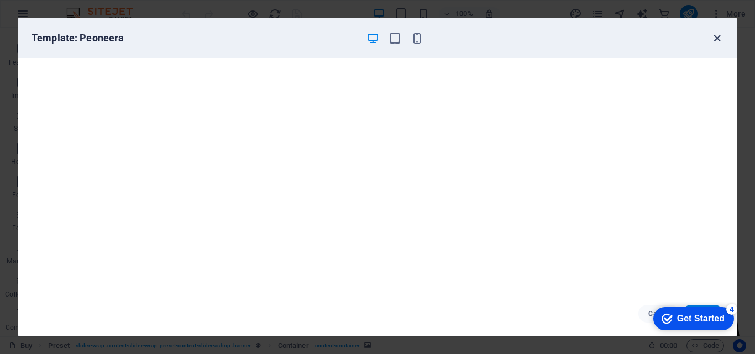
click at [720, 35] on icon "button" at bounding box center [717, 38] width 13 height 13
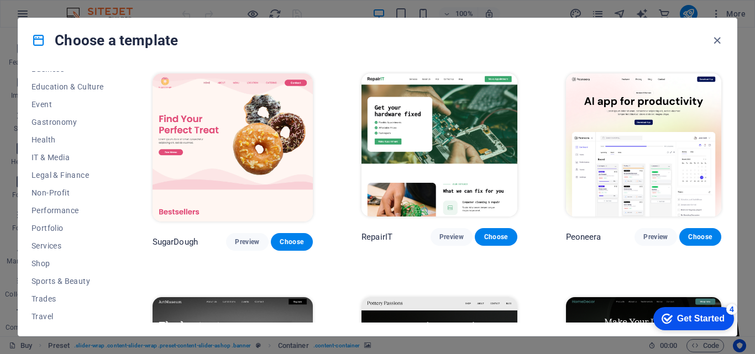
click at [670, 38] on div "Choose a template" at bounding box center [377, 40] width 719 height 44
click at [48, 284] on span "Sports & Beauty" at bounding box center [68, 281] width 72 height 9
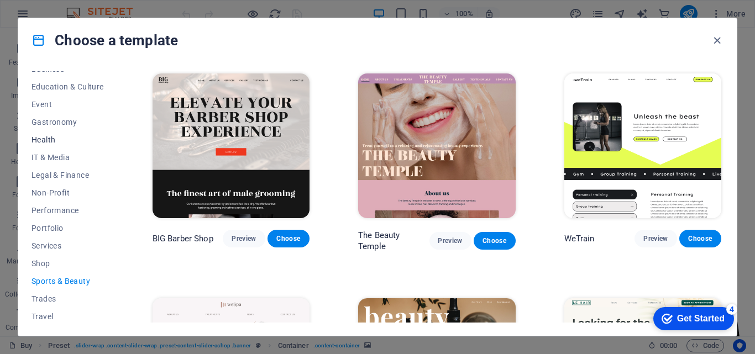
click at [45, 136] on span "Health" at bounding box center [68, 139] width 72 height 9
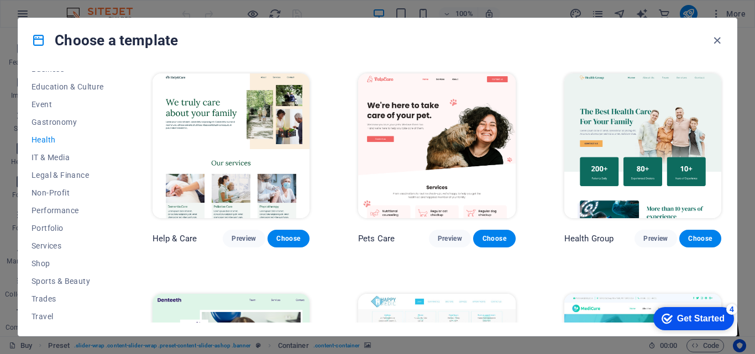
drag, startPoint x: 119, startPoint y: 220, endPoint x: 145, endPoint y: 121, distance: 102.5
click at [145, 121] on div "All Templates My Templates New Trending Landingpage Multipager Onepager Art & D…" at bounding box center [377, 199] width 719 height 274
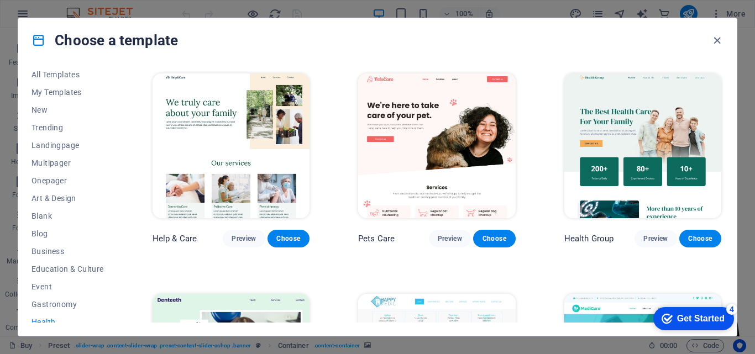
scroll to position [4, 0]
click at [45, 255] on span "Business" at bounding box center [68, 253] width 72 height 9
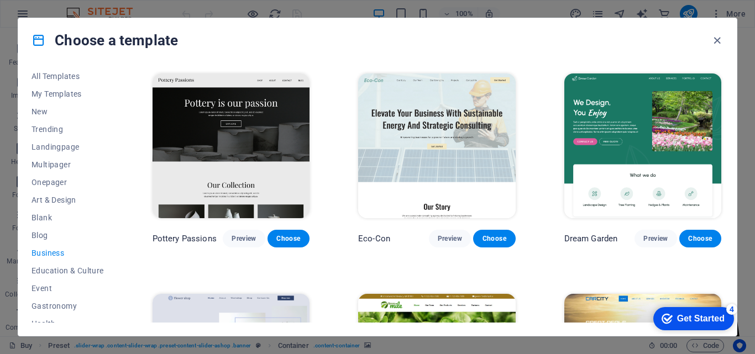
scroll to position [0, 0]
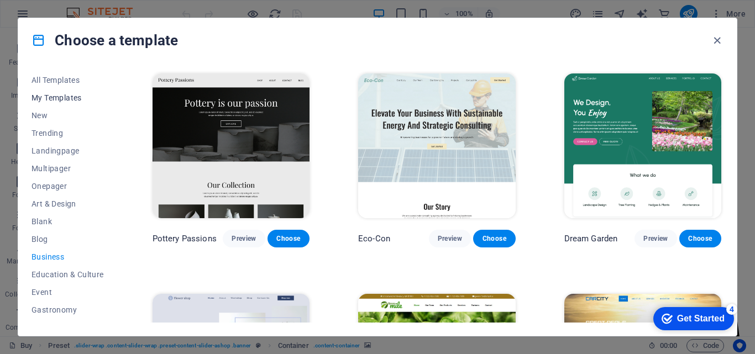
click at [64, 95] on span "My Templates" at bounding box center [68, 97] width 72 height 9
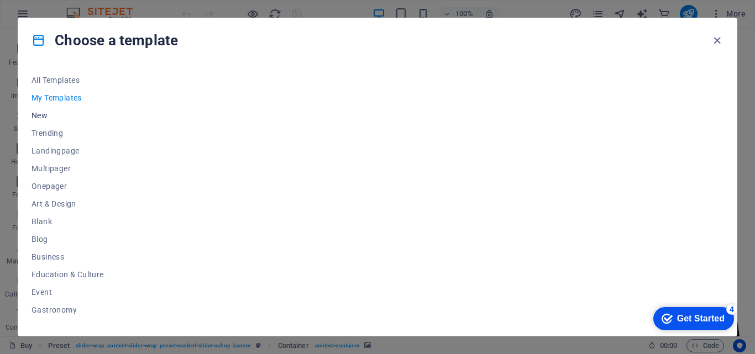
click at [43, 114] on span "New" at bounding box center [68, 115] width 72 height 9
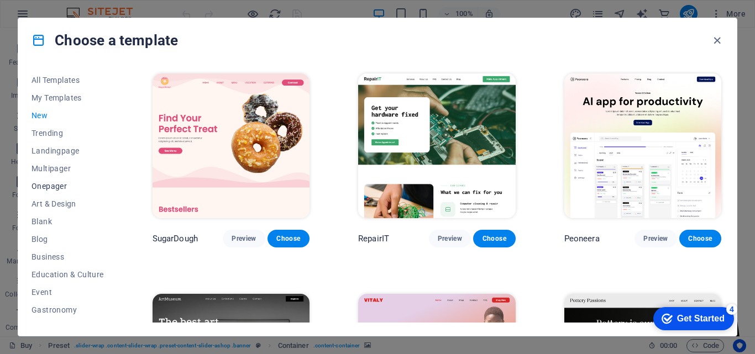
click at [48, 190] on span "Onepager" at bounding box center [68, 186] width 72 height 9
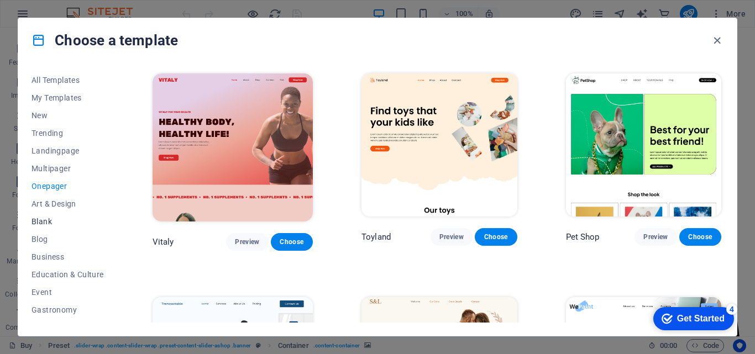
click at [40, 223] on span "Blank" at bounding box center [68, 221] width 72 height 9
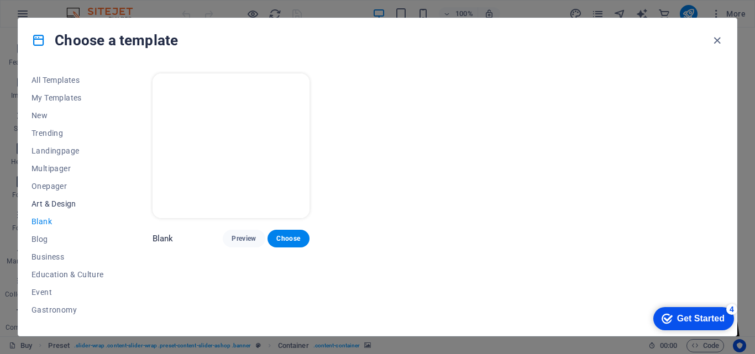
click at [46, 207] on span "Art & Design" at bounding box center [68, 204] width 72 height 9
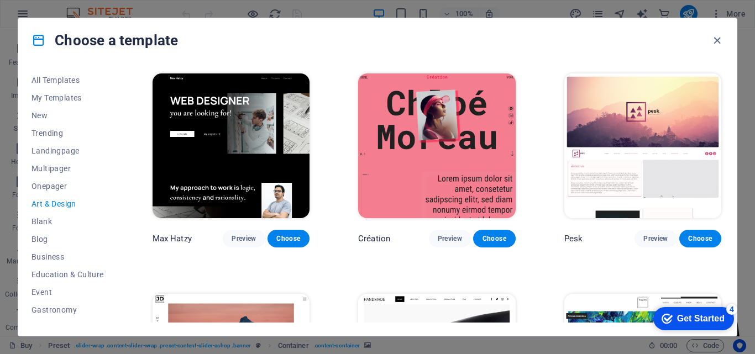
click at [46, 207] on span "Art & Design" at bounding box center [68, 204] width 72 height 9
click at [54, 273] on span "Education & Culture" at bounding box center [68, 274] width 72 height 9
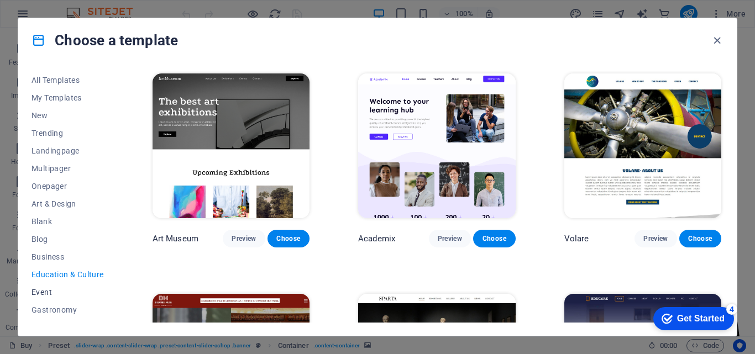
click at [45, 289] on span "Event" at bounding box center [68, 292] width 72 height 9
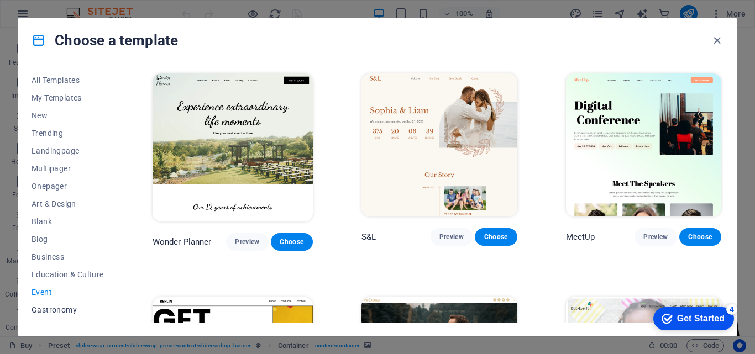
click at [39, 314] on span "Gastronomy" at bounding box center [68, 310] width 72 height 9
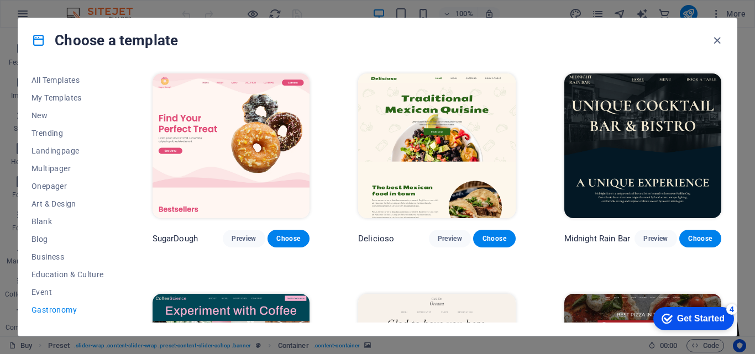
click at [116, 199] on div "All Templates My Templates New Trending Landingpage Multipager Onepager Art & D…" at bounding box center [75, 197] width 86 height 252
drag, startPoint x: 116, startPoint y: 199, endPoint x: 107, endPoint y: 326, distance: 127.5
click at [107, 326] on div "All Templates My Templates New Trending Landingpage Multipager Onepager Art & D…" at bounding box center [377, 199] width 719 height 274
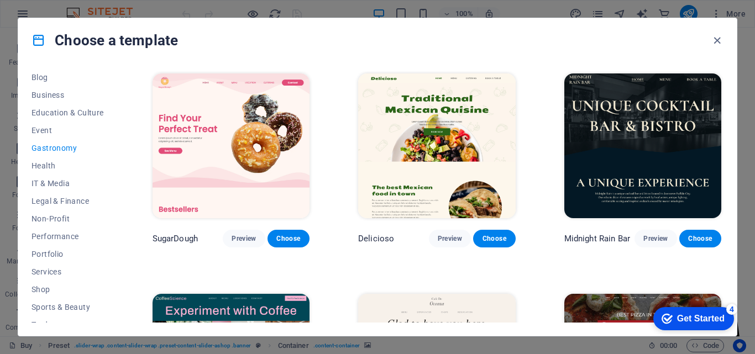
scroll to position [174, 0]
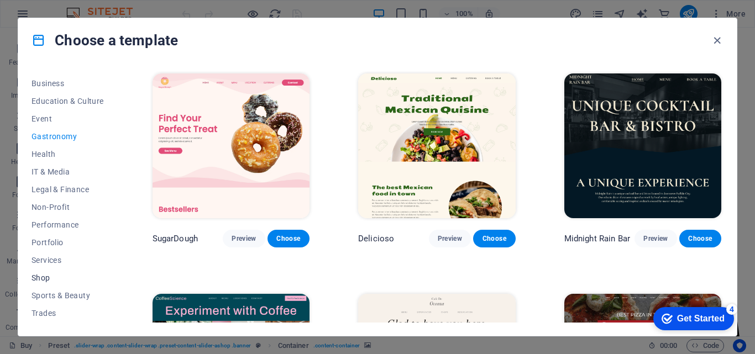
click at [44, 275] on span "Shop" at bounding box center [68, 278] width 72 height 9
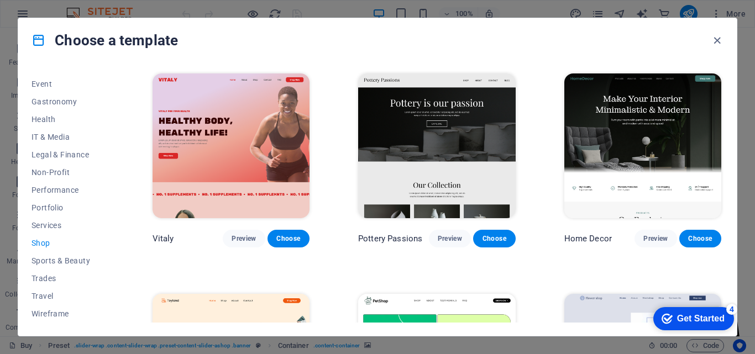
scroll to position [0, 0]
